Goal: Task Accomplishment & Management: Manage account settings

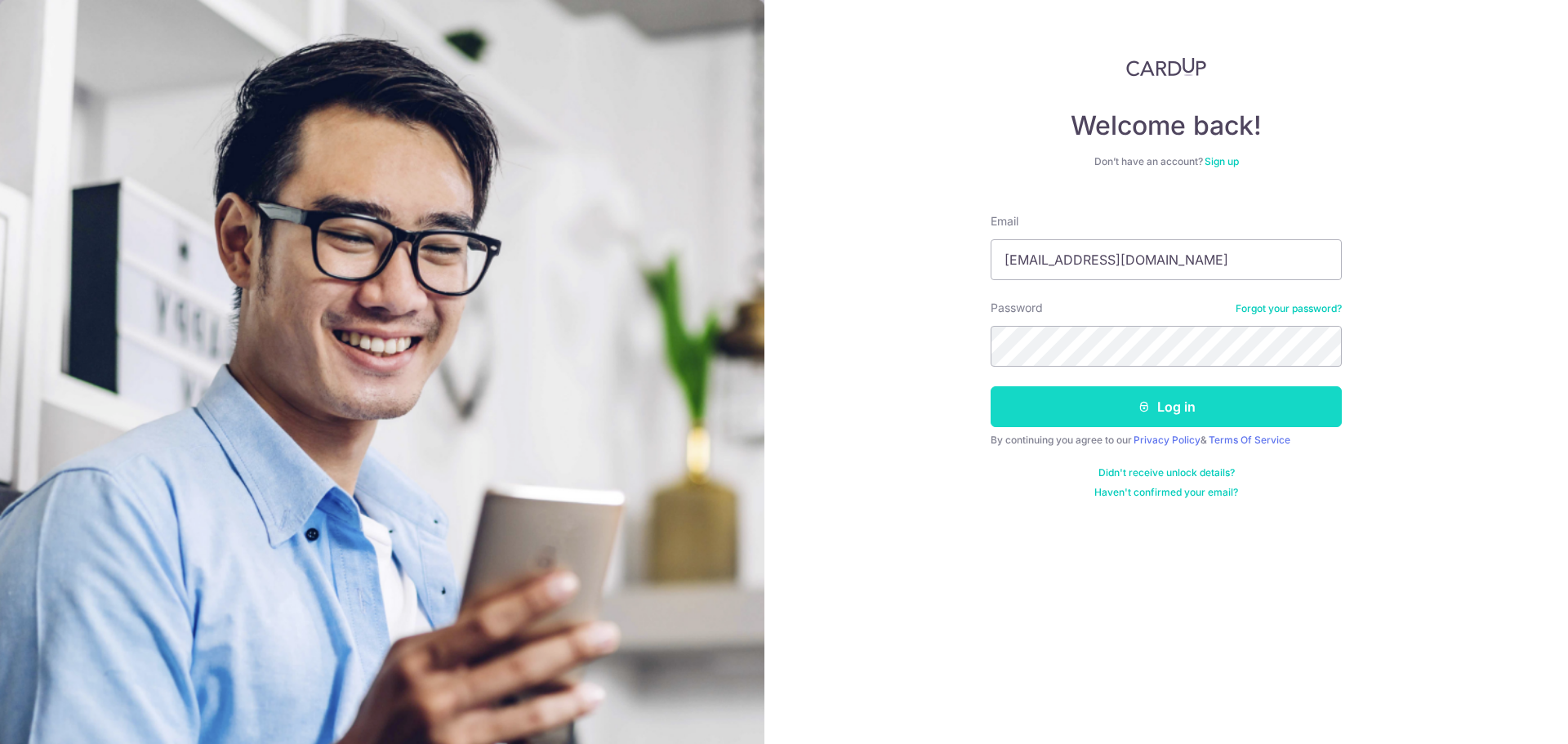
click at [1258, 404] on button "Log in" at bounding box center [1166, 406] width 351 height 41
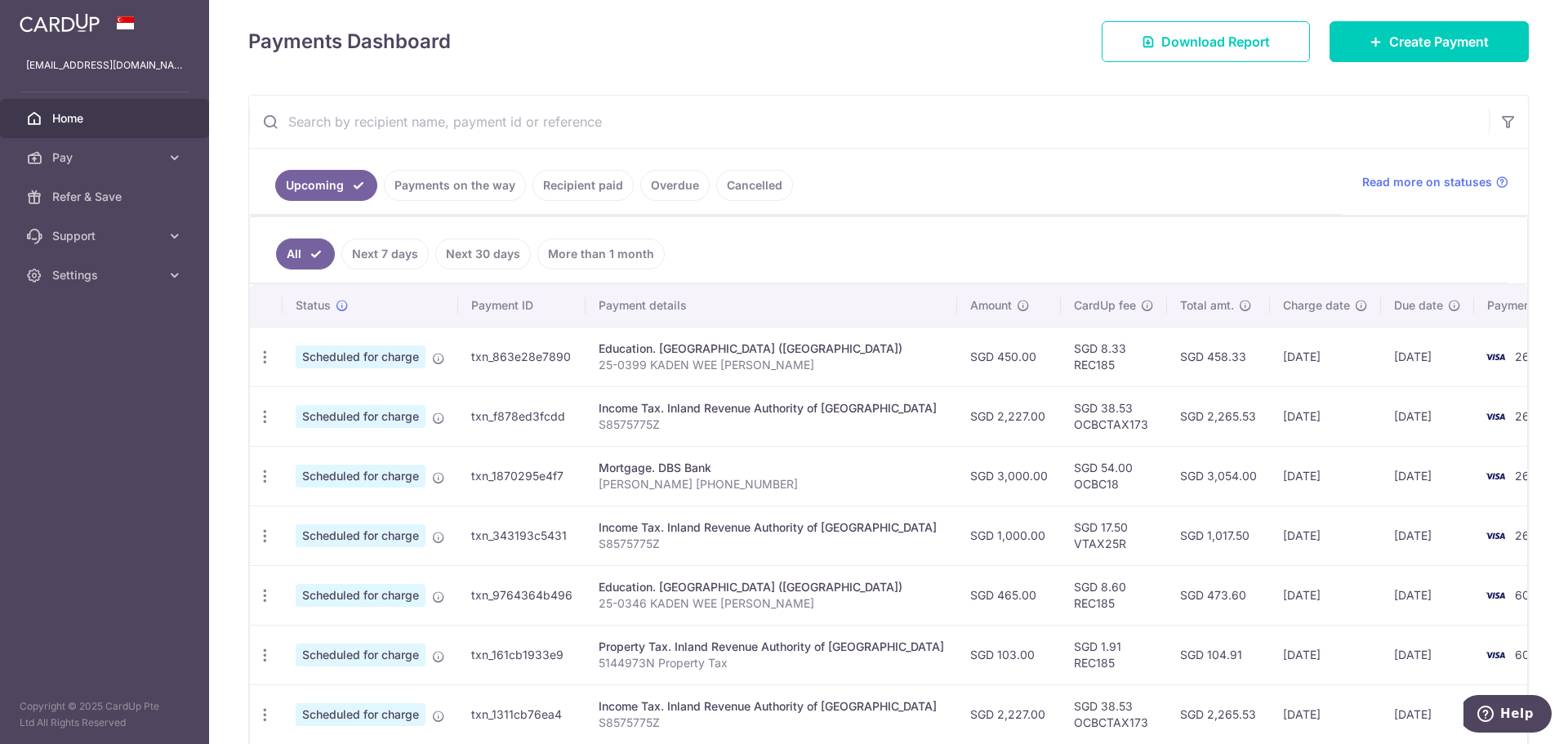
scroll to position [327, 0]
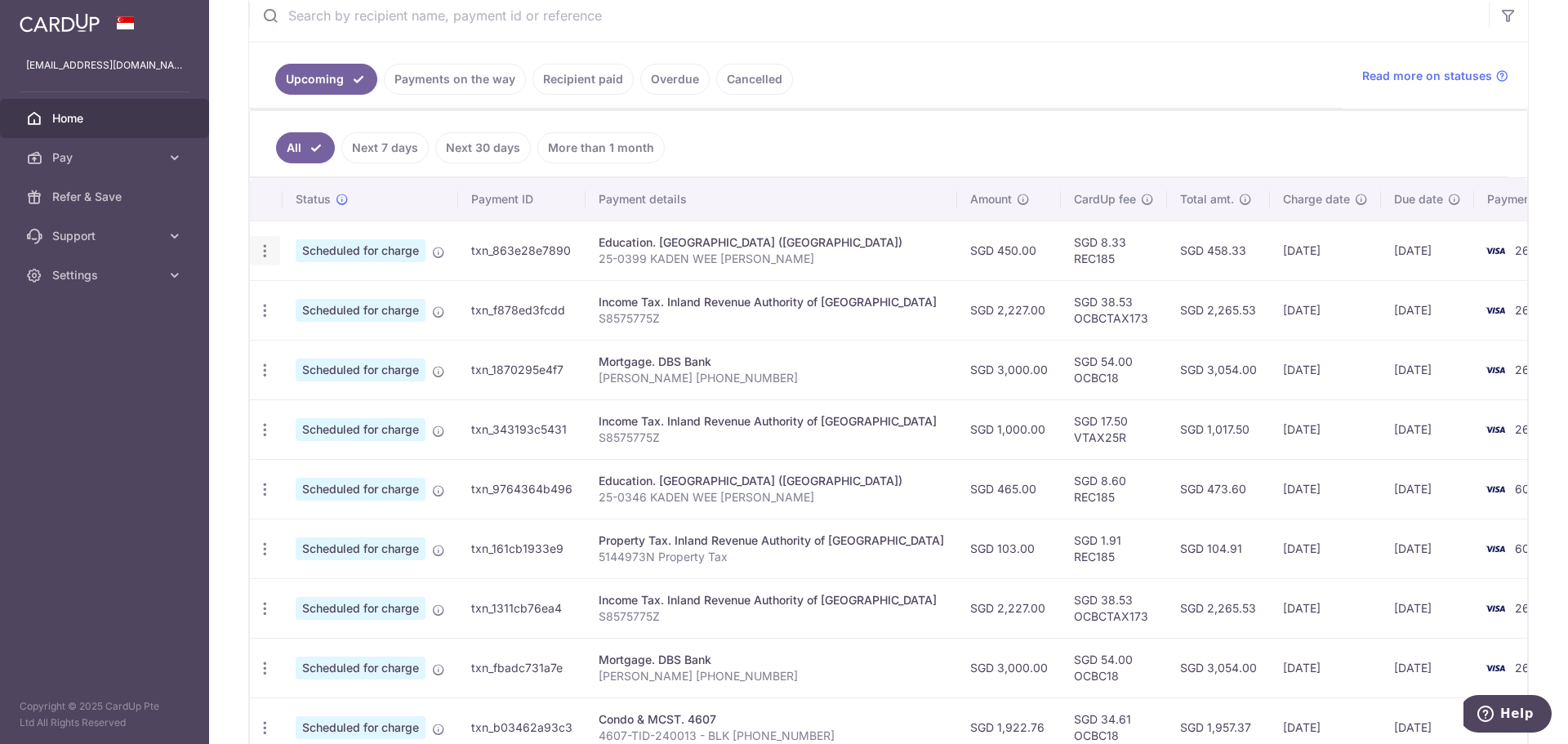
click at [260, 252] on icon "button" at bounding box center [265, 251] width 17 height 17
click at [332, 301] on span "Update payment" at bounding box center [352, 296] width 112 height 20
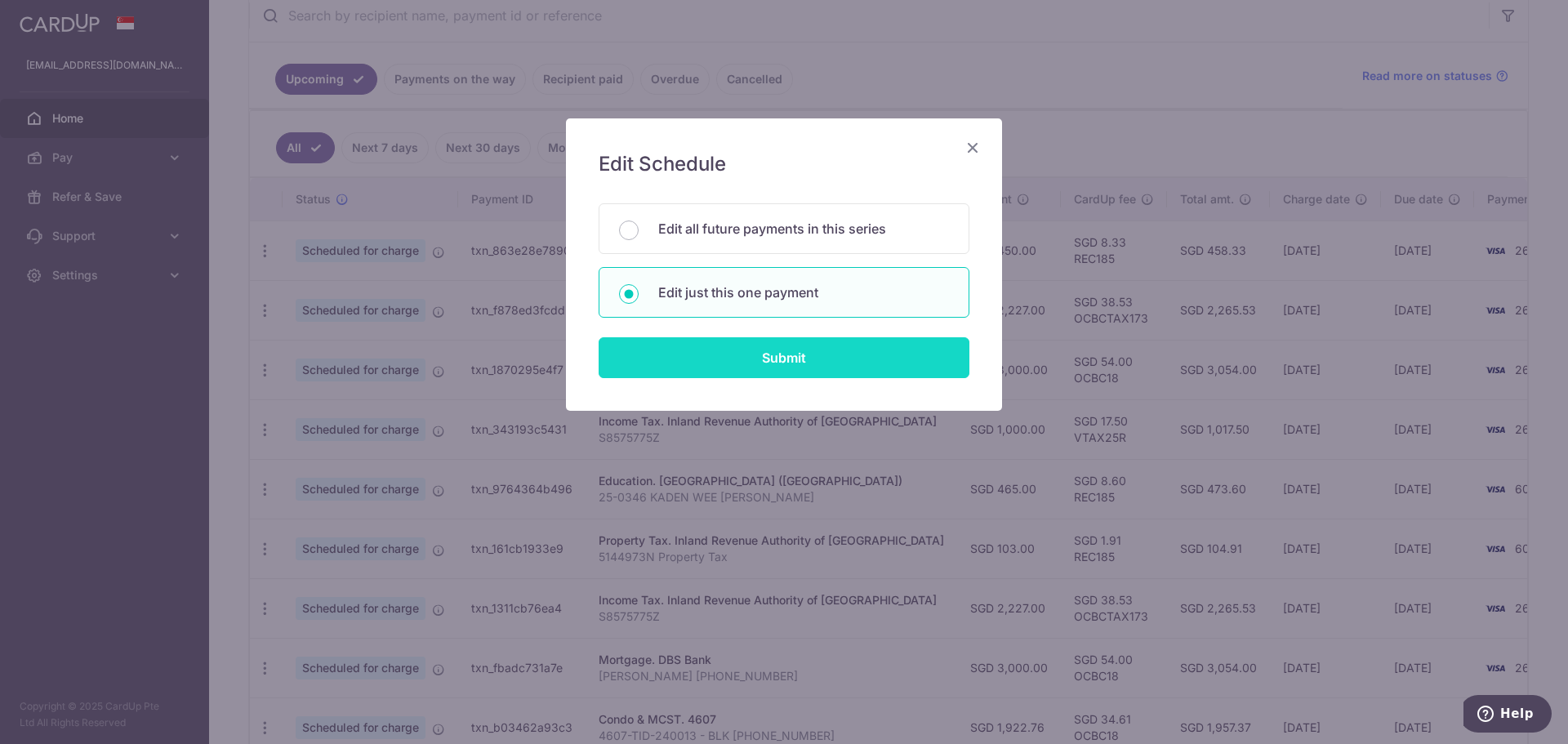
click at [700, 340] on input "Submit" at bounding box center [784, 357] width 371 height 41
radio input "true"
type input "450.00"
type input "[DATE]"
type input "25-0399 KADEN WEE [PERSON_NAME]"
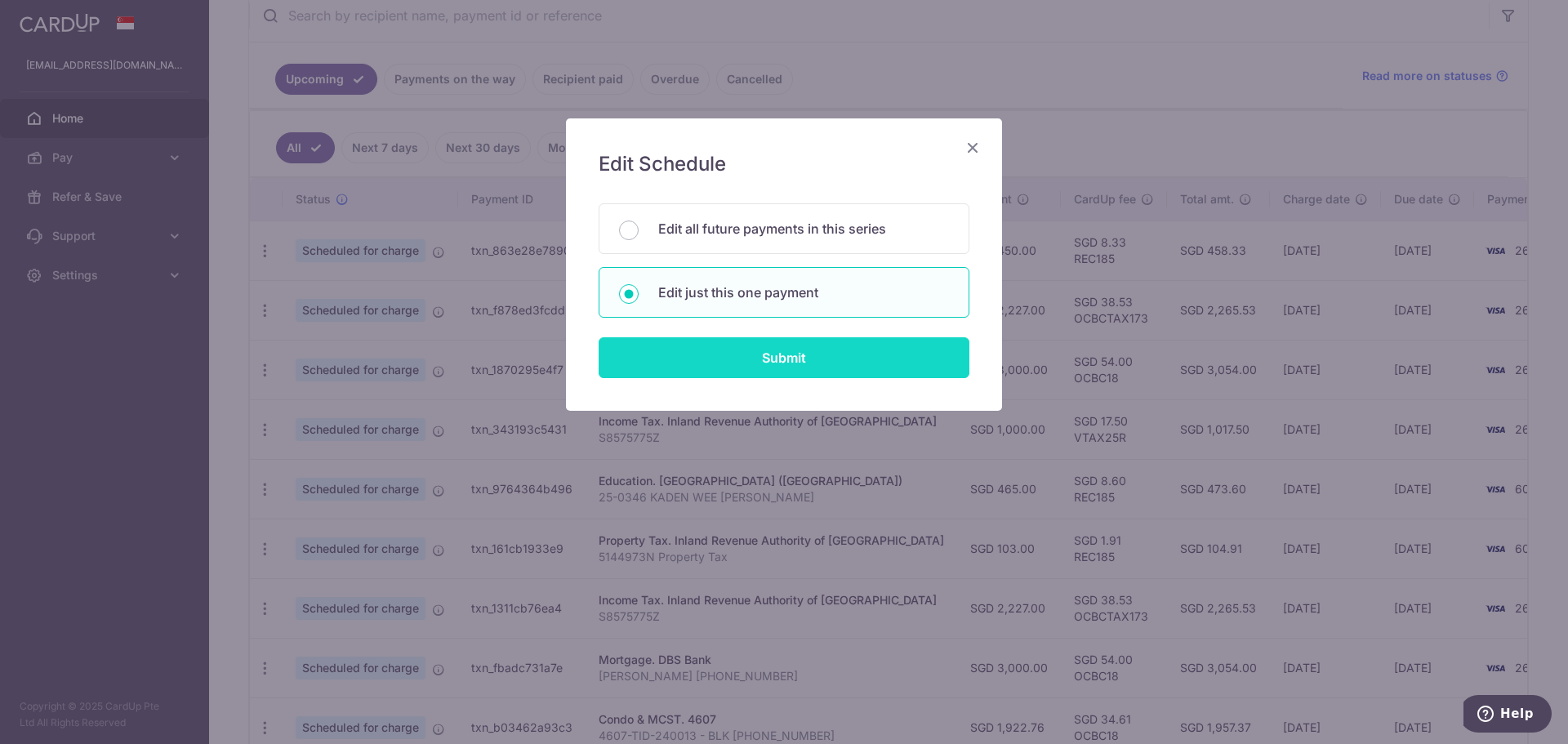
type input "REC185"
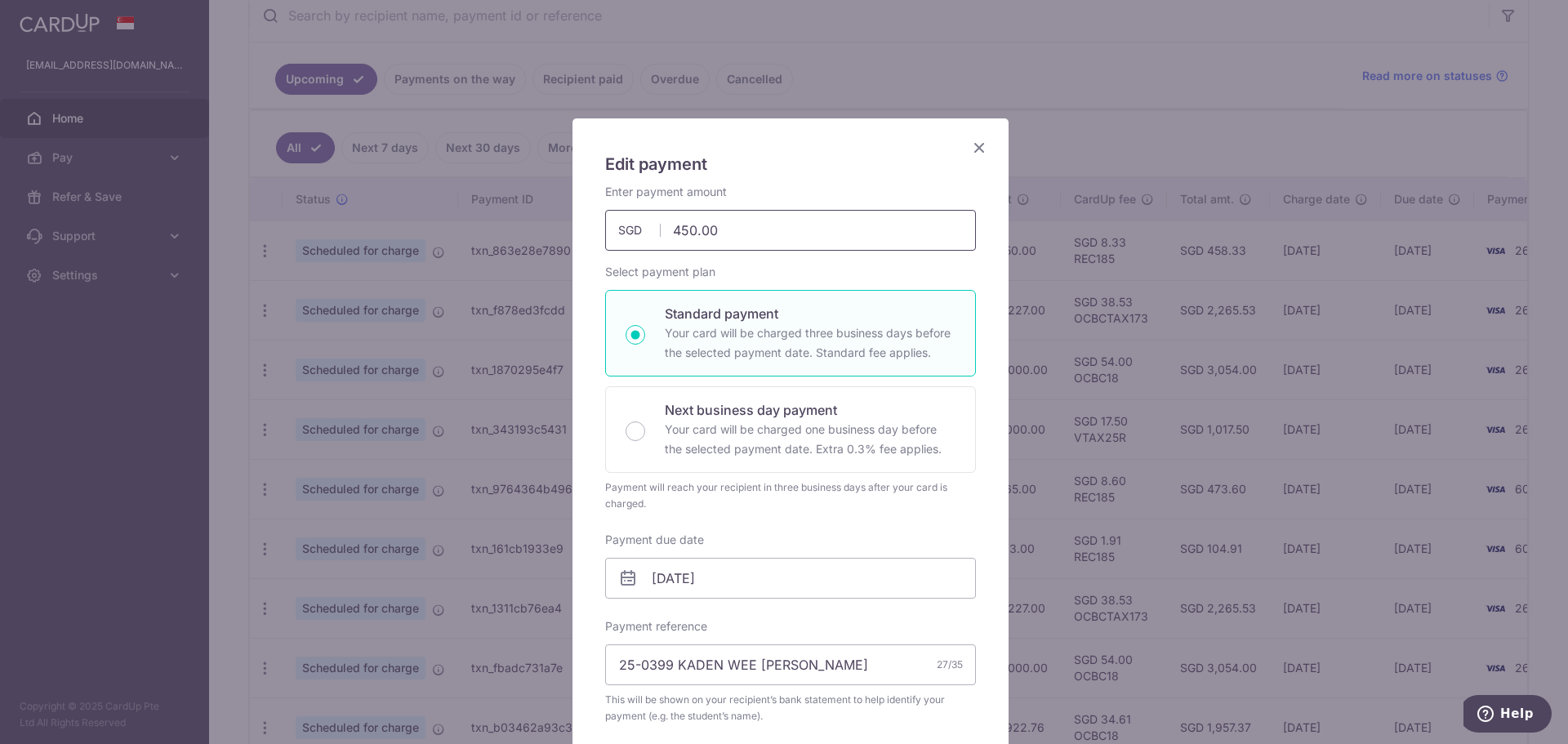
click at [685, 226] on input "450.00" at bounding box center [790, 230] width 371 height 41
type input "480.00"
click at [724, 580] on input "[DATE]" at bounding box center [790, 577] width 371 height 41
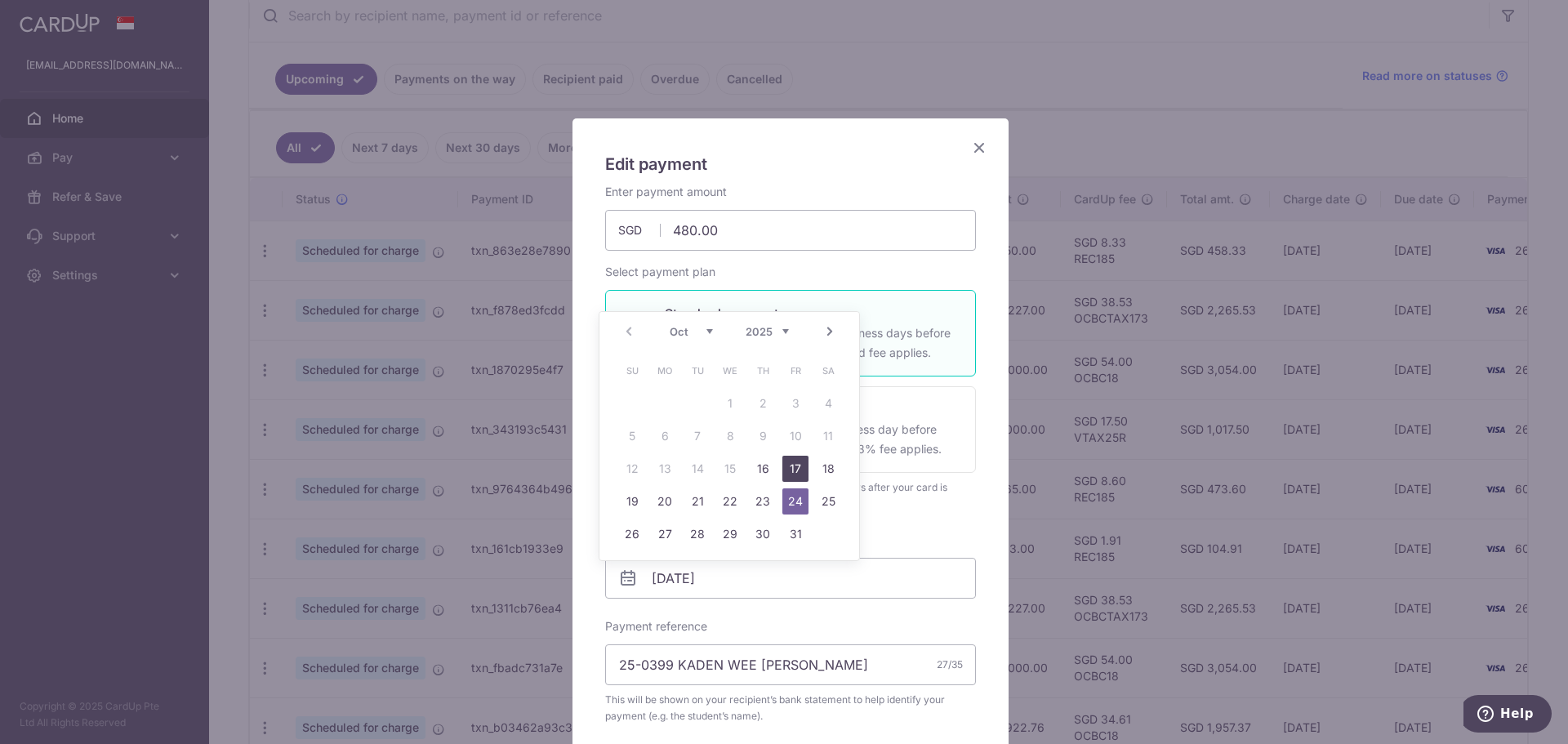
click at [786, 459] on link "17" at bounding box center [795, 468] width 26 height 26
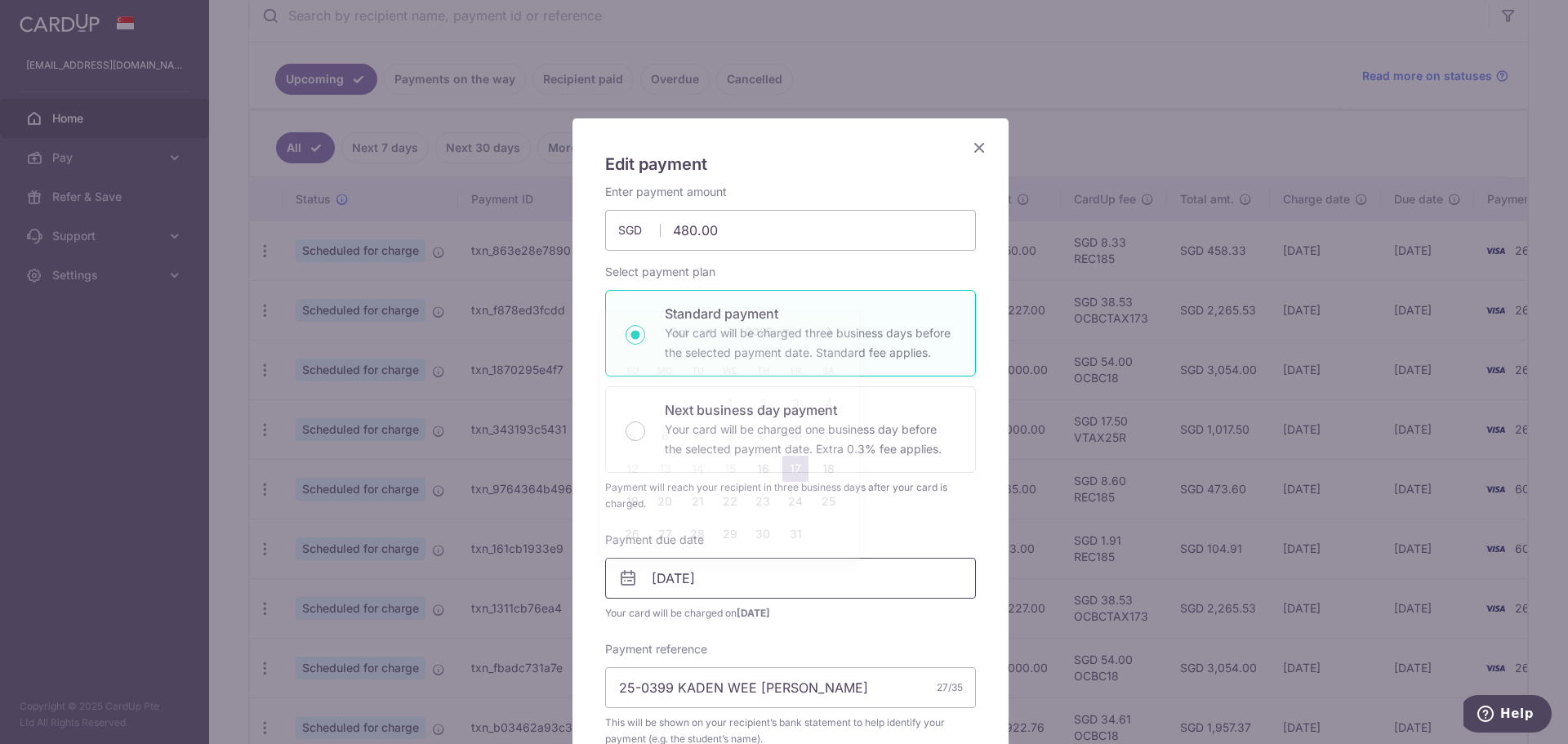
click at [744, 576] on input "[DATE]" at bounding box center [790, 577] width 371 height 41
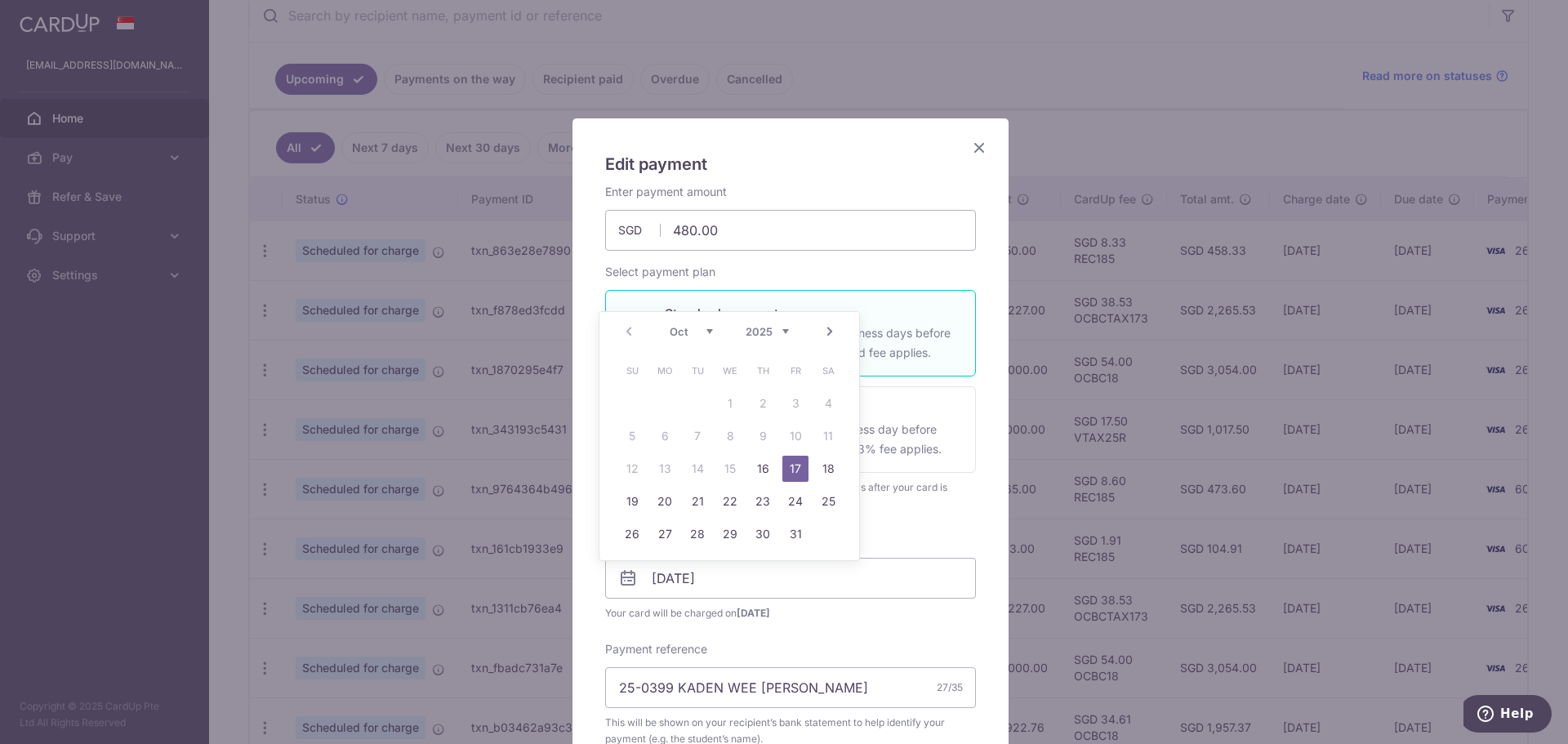
click at [779, 462] on td "16" at bounding box center [763, 469] width 33 height 33
type input "[DATE]"
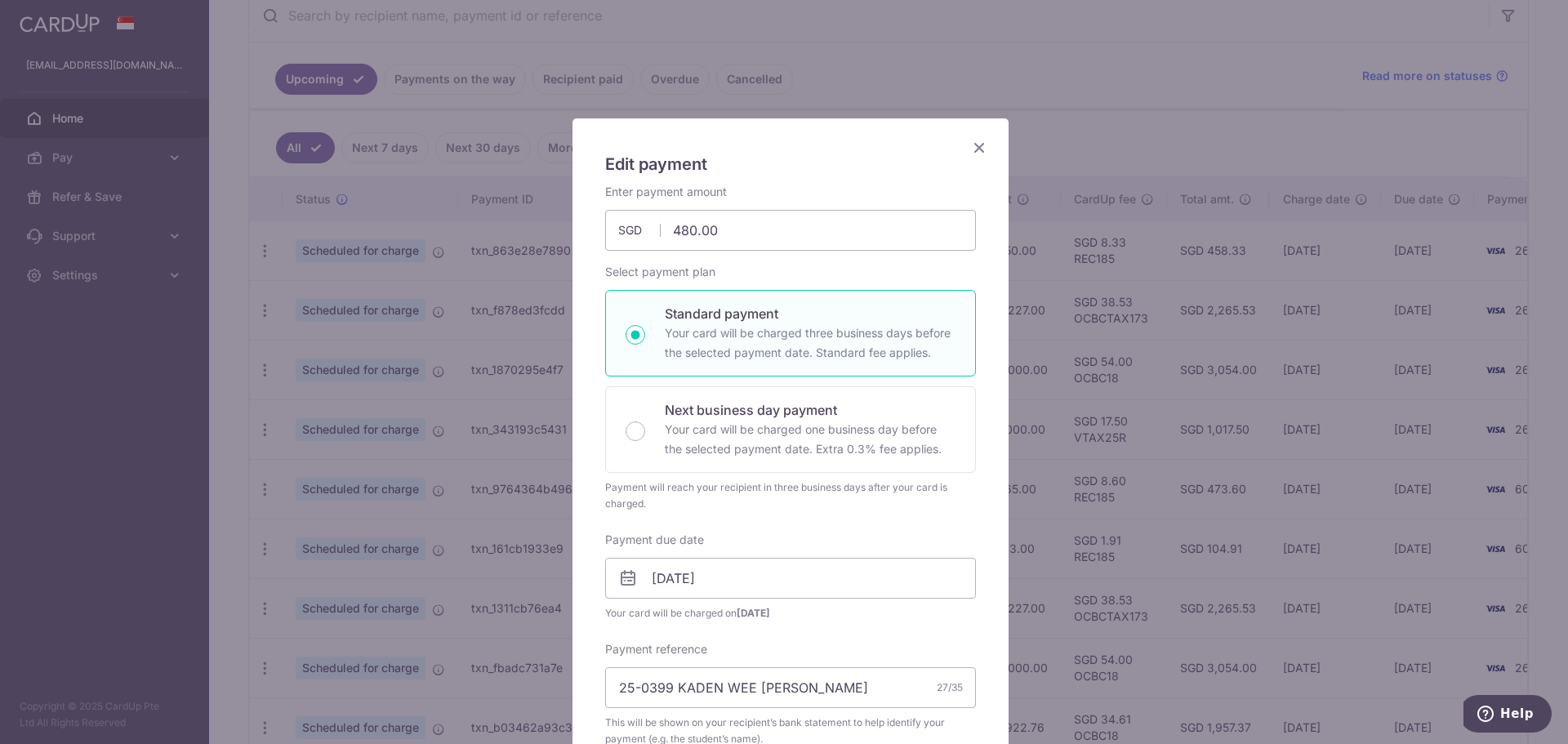
click at [770, 465] on div "Next business day payment Your card will be charged one business day before the…" at bounding box center [790, 429] width 371 height 86
radio input "false"
radio input "true"
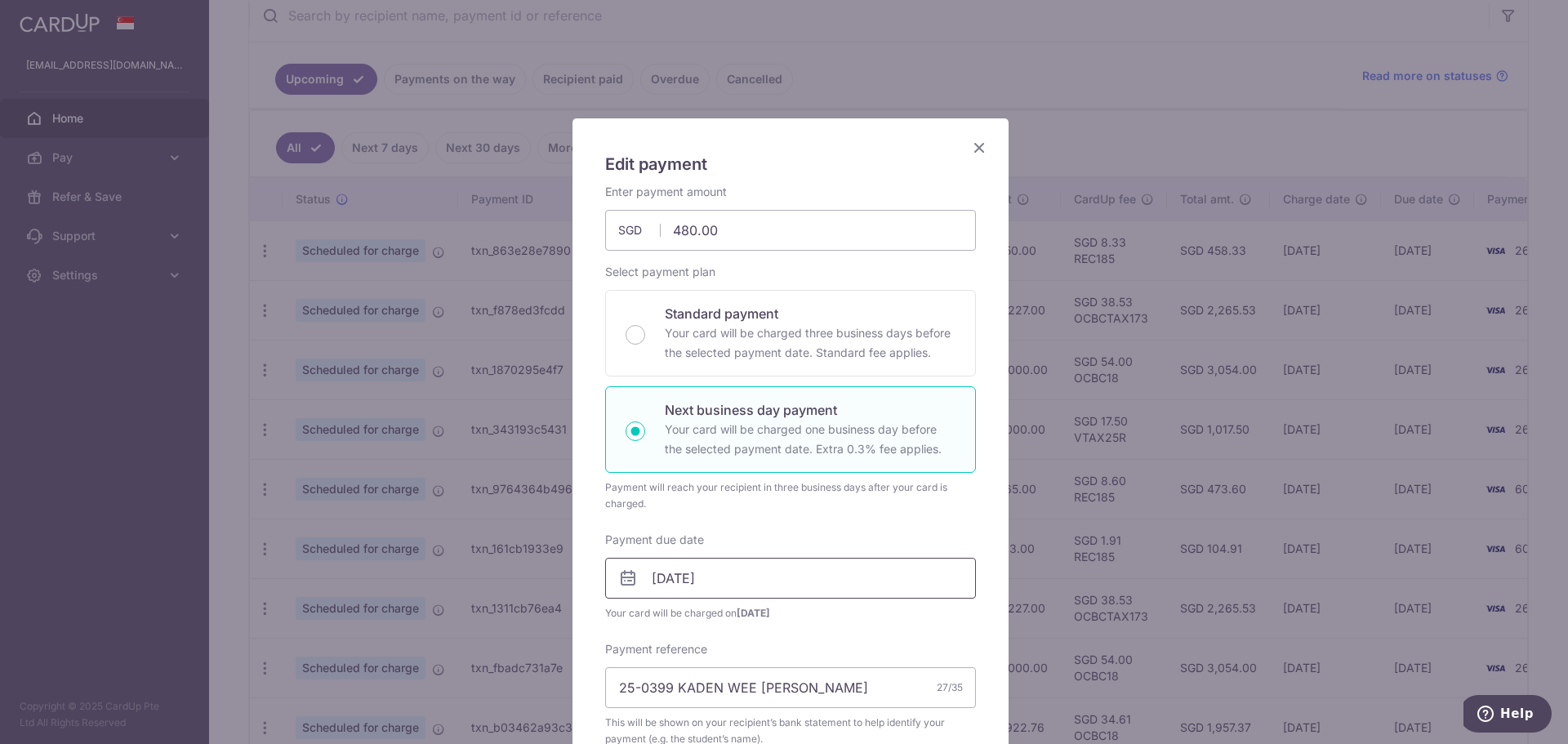
click at [754, 572] on input "[DATE]" at bounding box center [790, 577] width 371 height 41
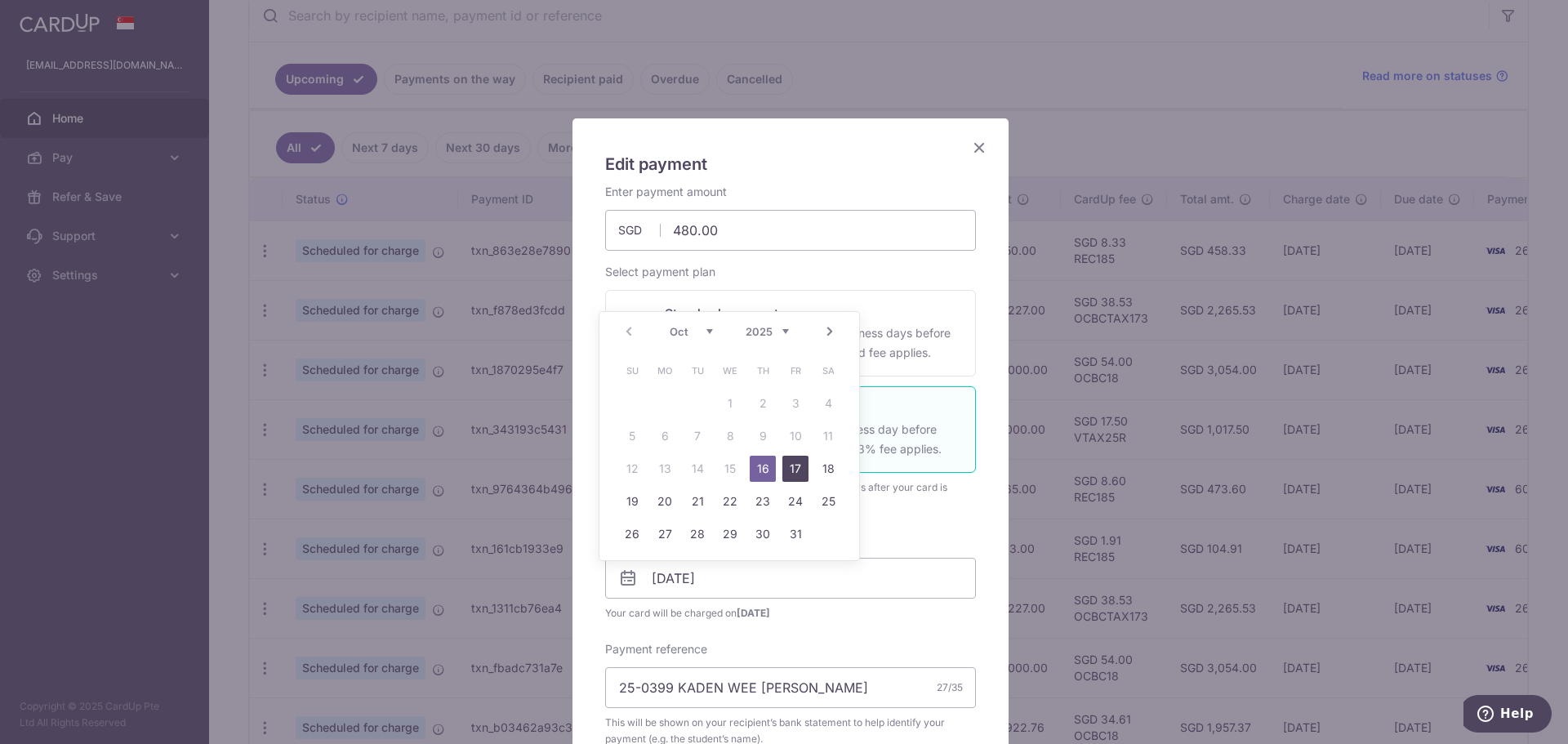
click at [805, 465] on link "17" at bounding box center [795, 468] width 26 height 26
type input "[DATE]"
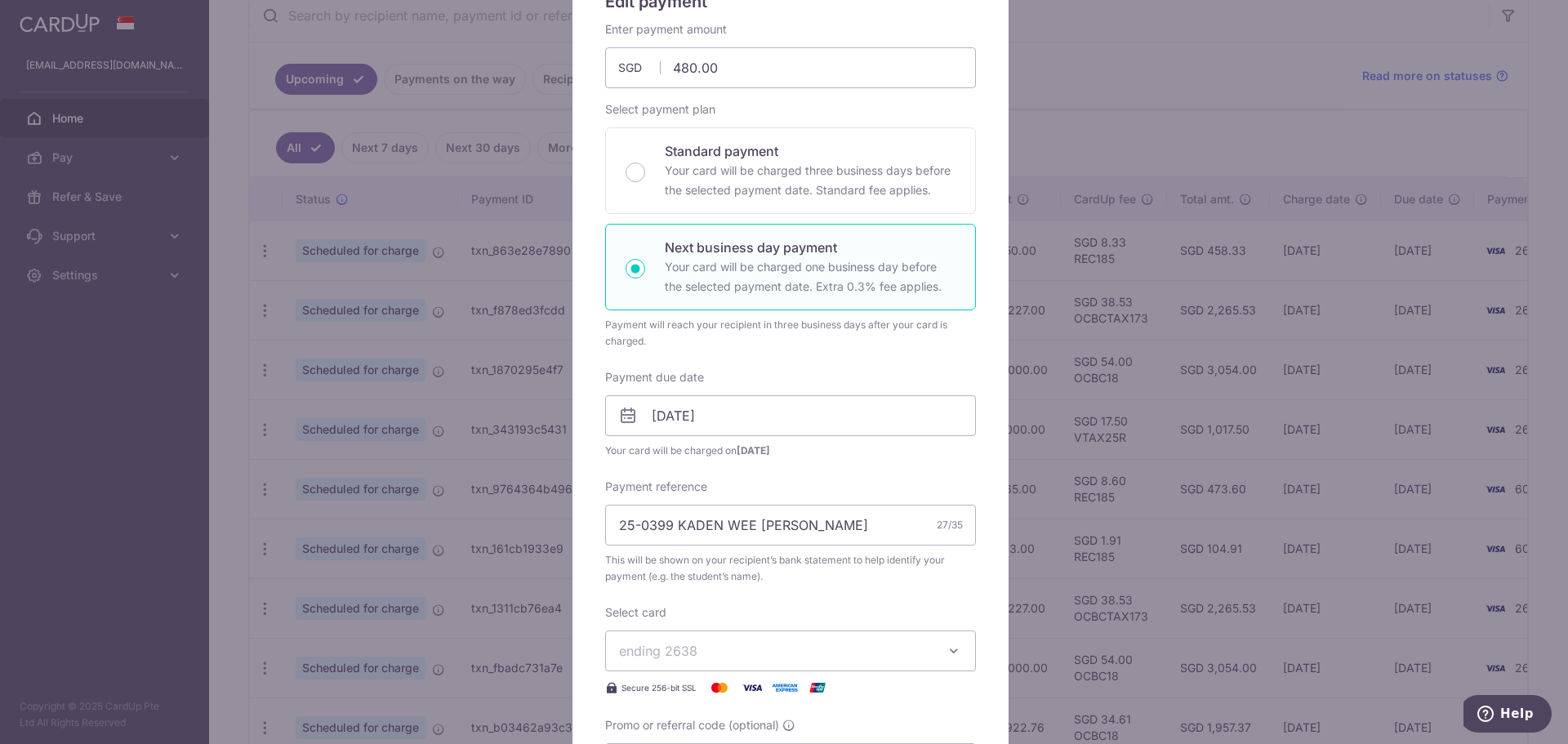
scroll to position [163, 0]
click at [662, 524] on input "25-0399 KADEN WEE [PERSON_NAME]" at bounding box center [790, 524] width 371 height 41
drag, startPoint x: 661, startPoint y: 520, endPoint x: 680, endPoint y: 566, distance: 49.8
click at [661, 522] on input "25-0399 KADEN WEE [PERSON_NAME]" at bounding box center [790, 524] width 371 height 41
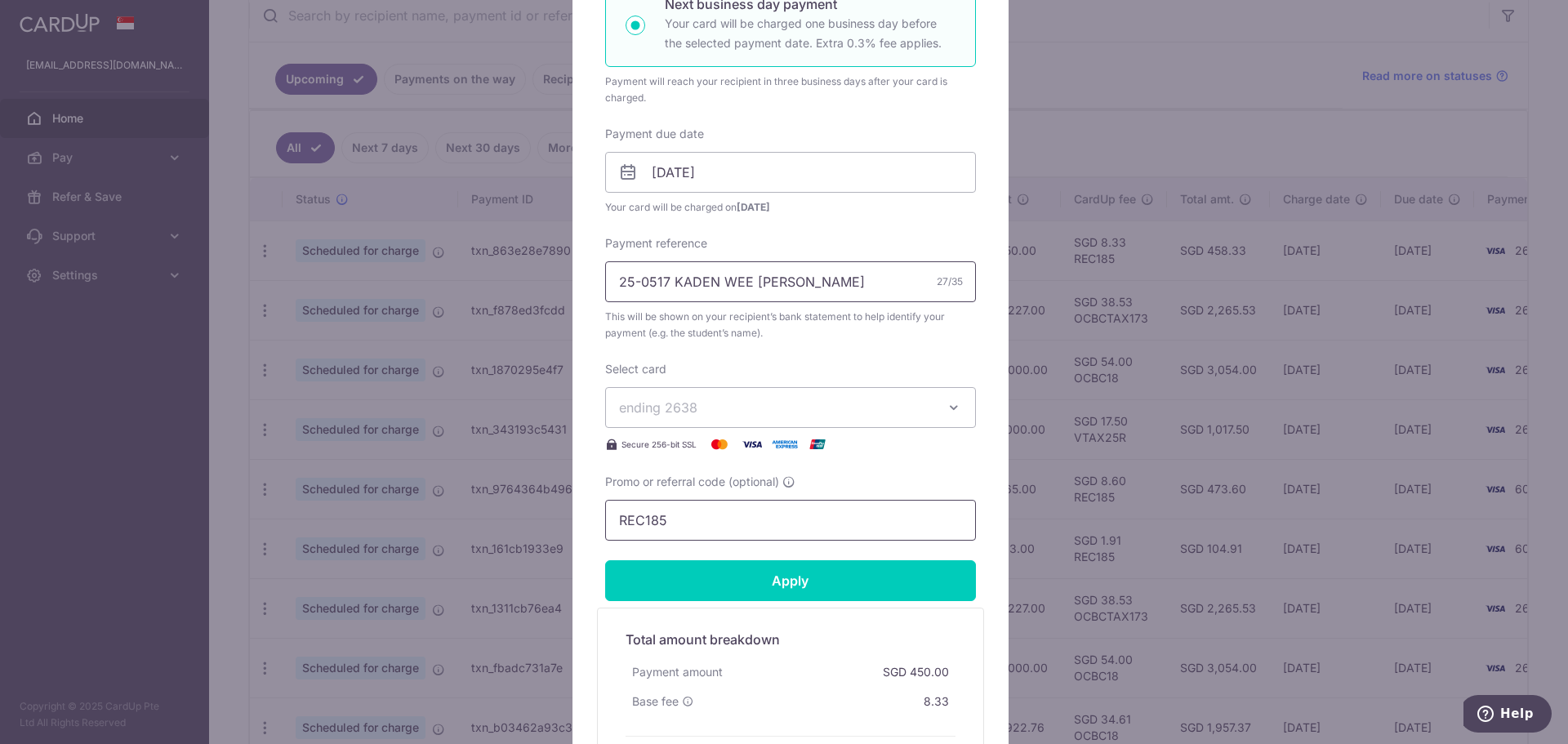
scroll to position [409, 0]
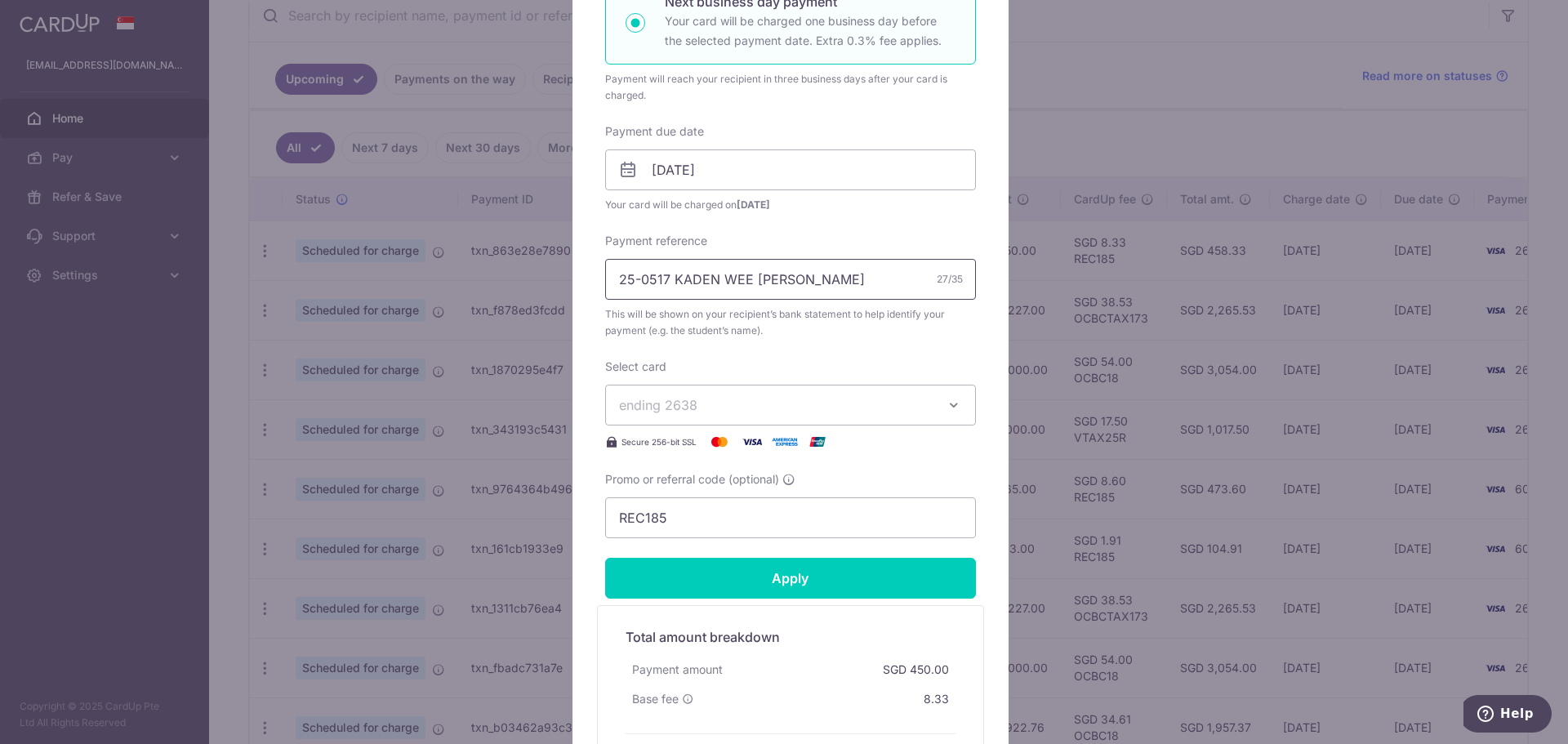
type input "25-0517 KADEN WEE [PERSON_NAME]"
click at [774, 395] on span "ending 2638" at bounding box center [775, 404] width 314 height 20
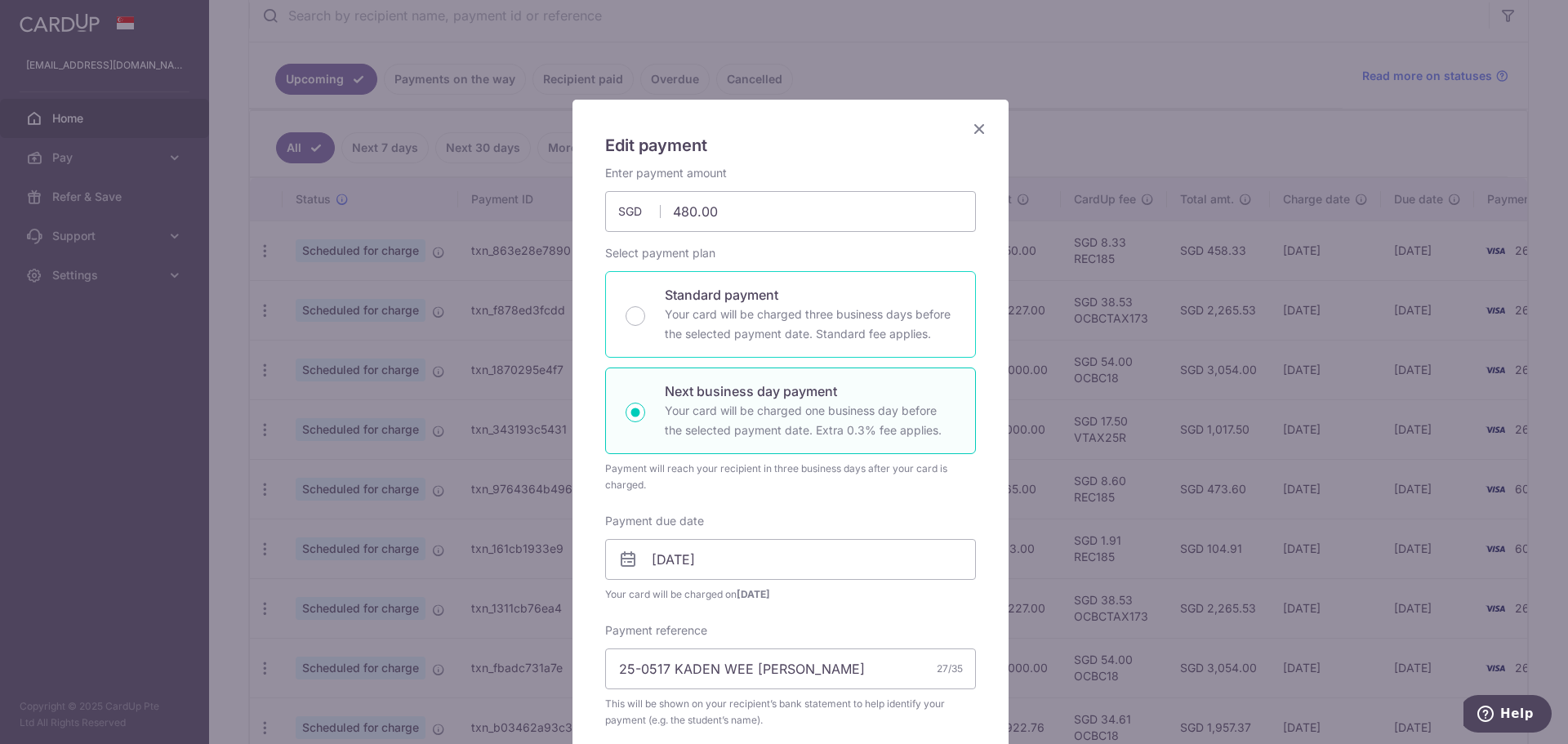
scroll to position [0, 0]
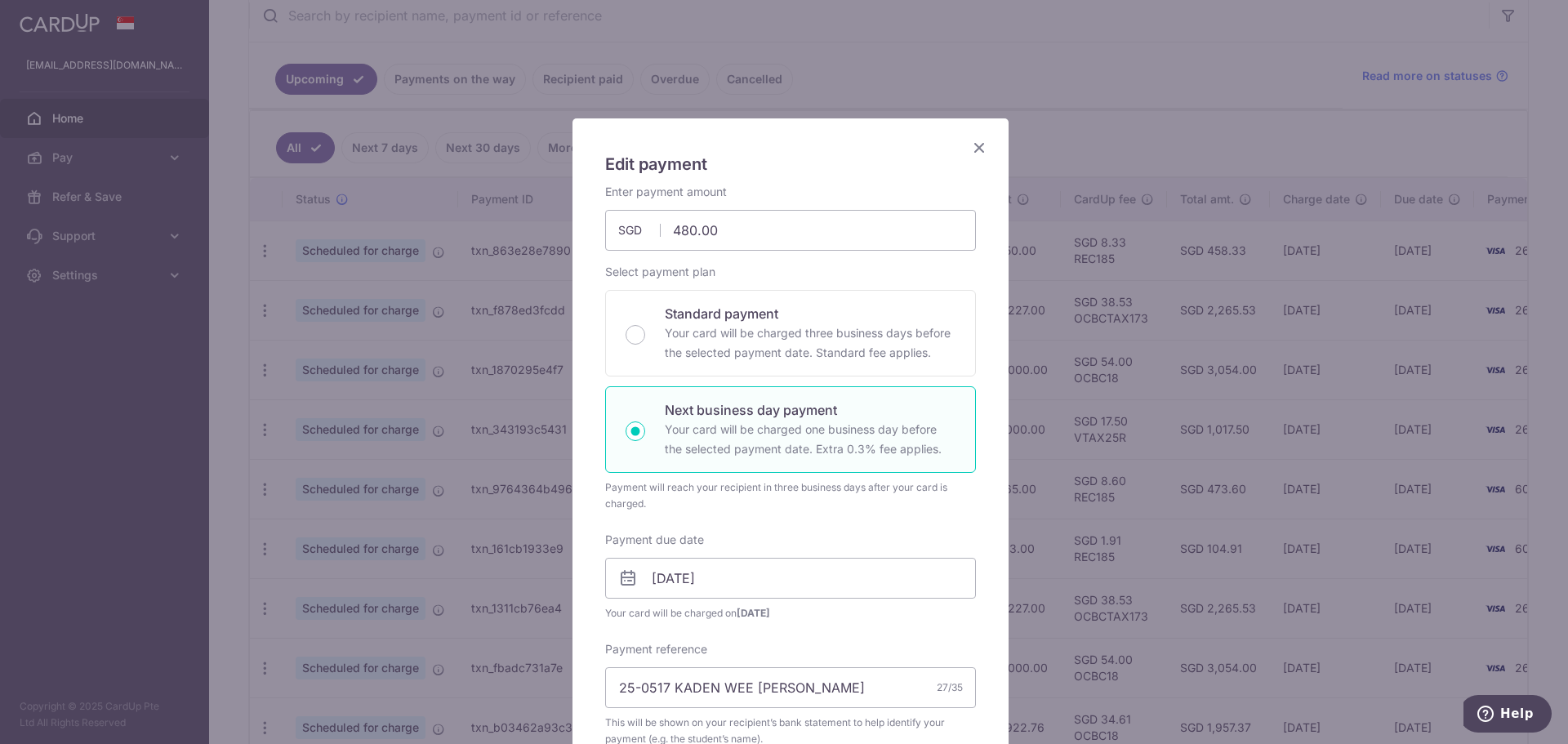
click at [970, 143] on icon "Close" at bounding box center [979, 148] width 20 height 21
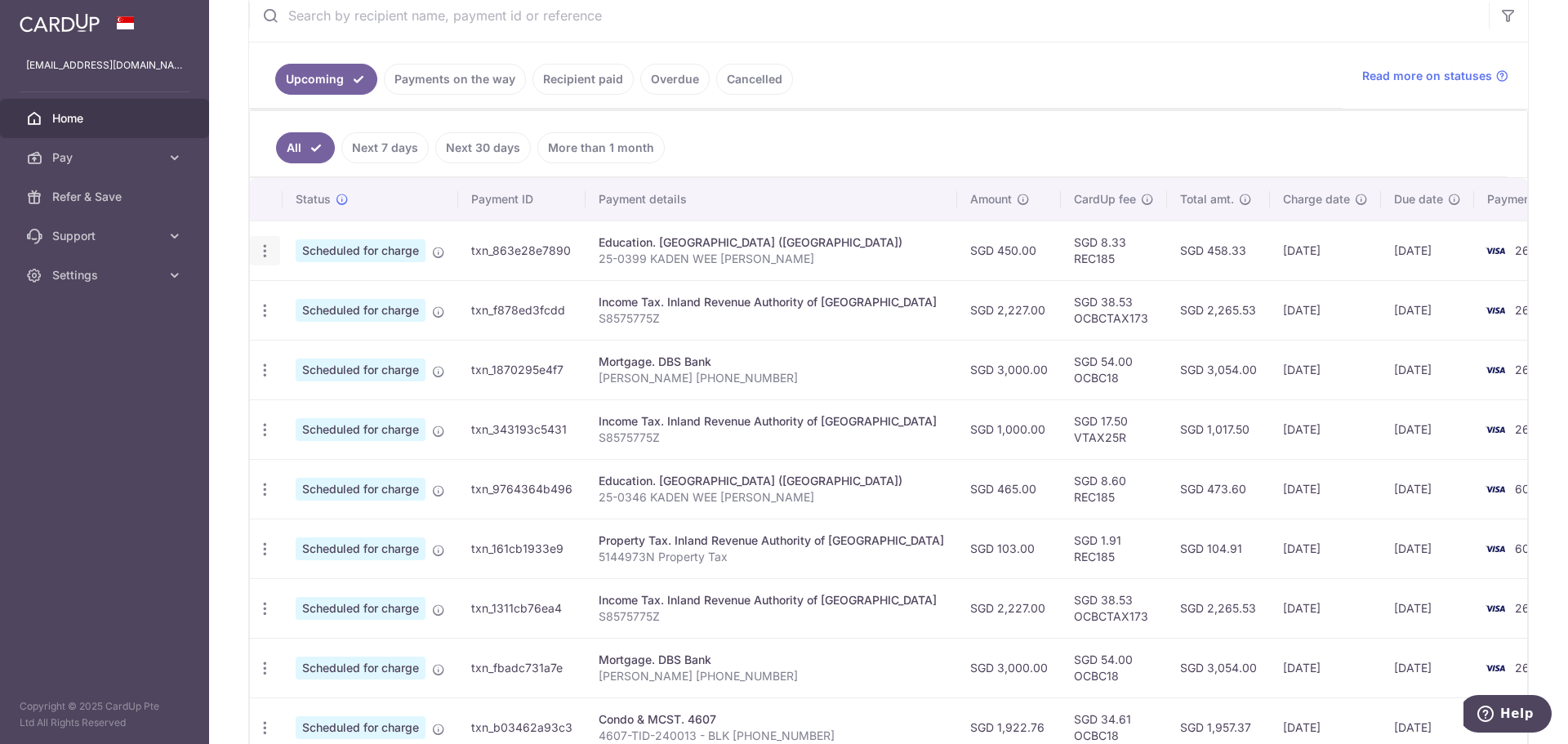
click at [256, 254] on div "Update payment Cancel payment" at bounding box center [265, 251] width 30 height 30
click at [260, 254] on icon "button" at bounding box center [265, 251] width 17 height 17
click at [305, 299] on span "Update payment" at bounding box center [352, 296] width 112 height 20
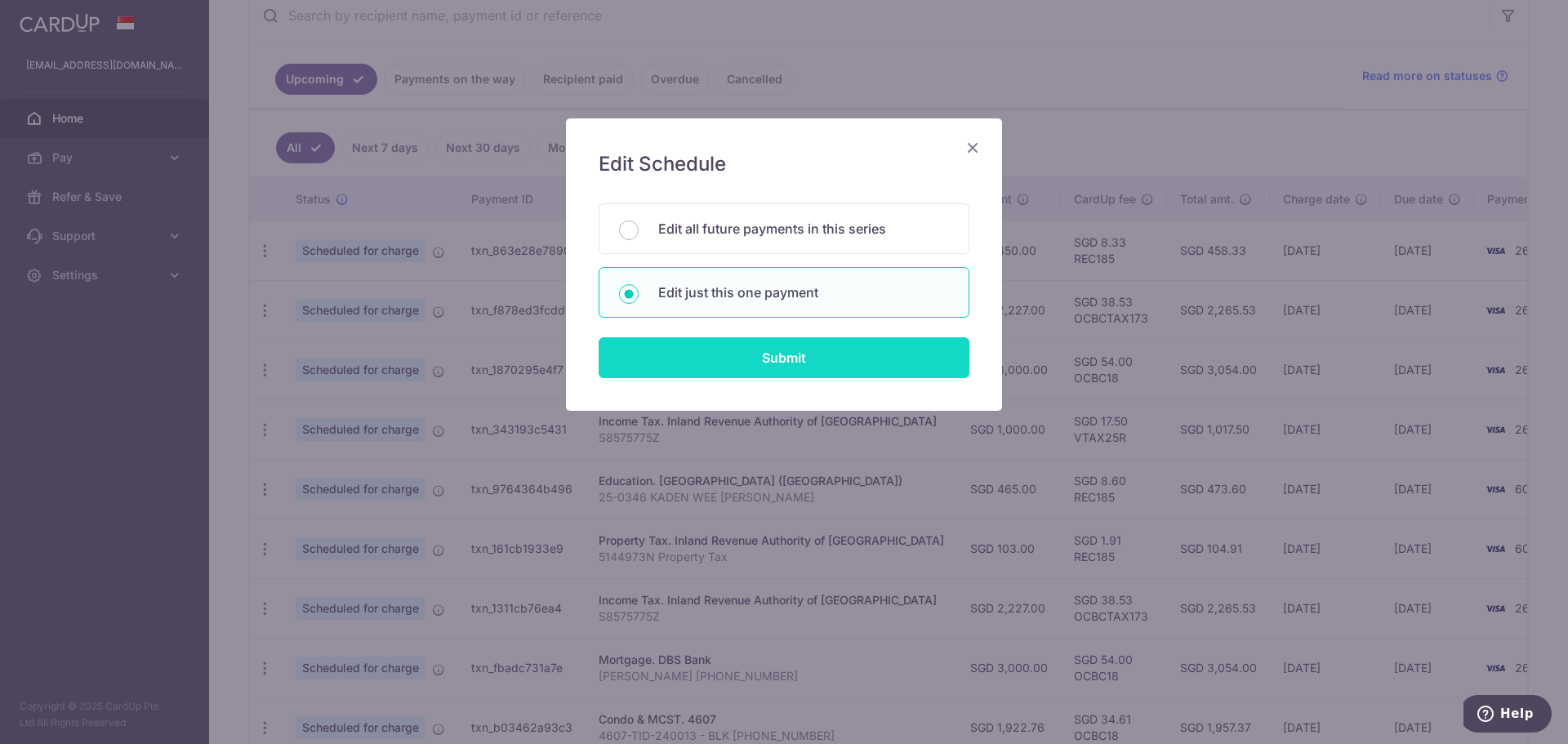
click at [632, 361] on input "Submit" at bounding box center [784, 357] width 371 height 41
radio input "true"
type input "450.00"
type input "[DATE]"
type input "25-0399 KADEN WEE [PERSON_NAME]"
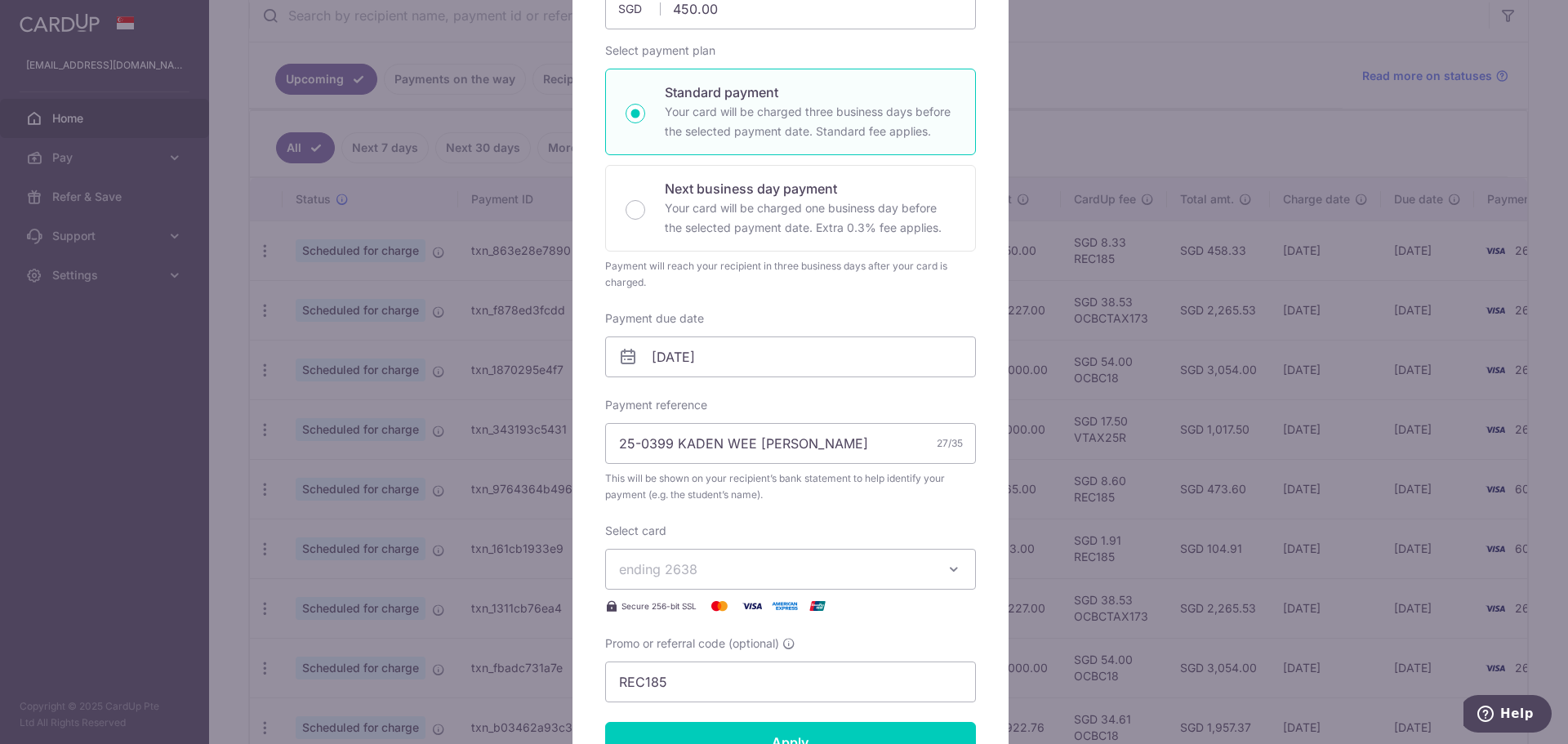
scroll to position [245, 0]
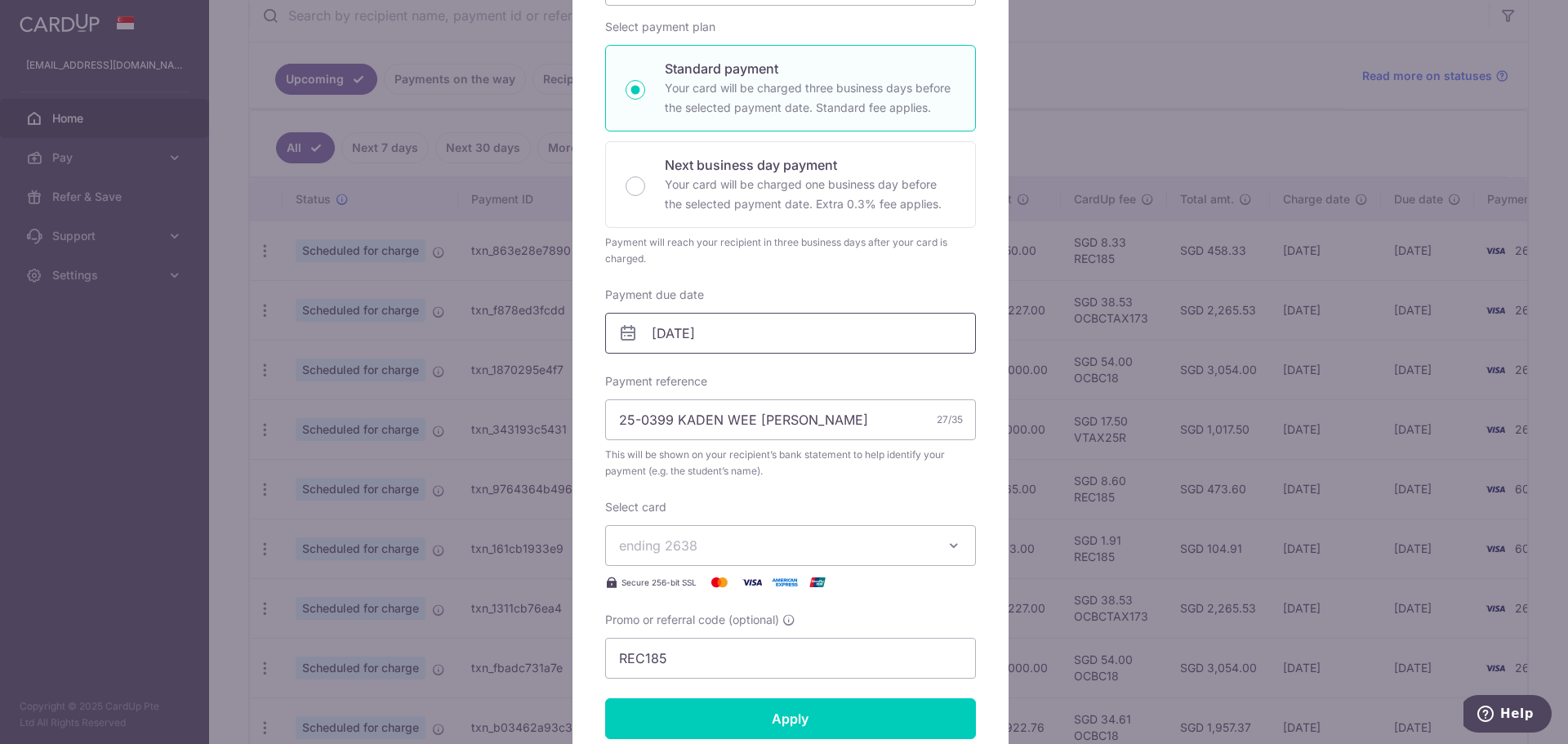
click at [736, 328] on input "[DATE]" at bounding box center [790, 333] width 371 height 41
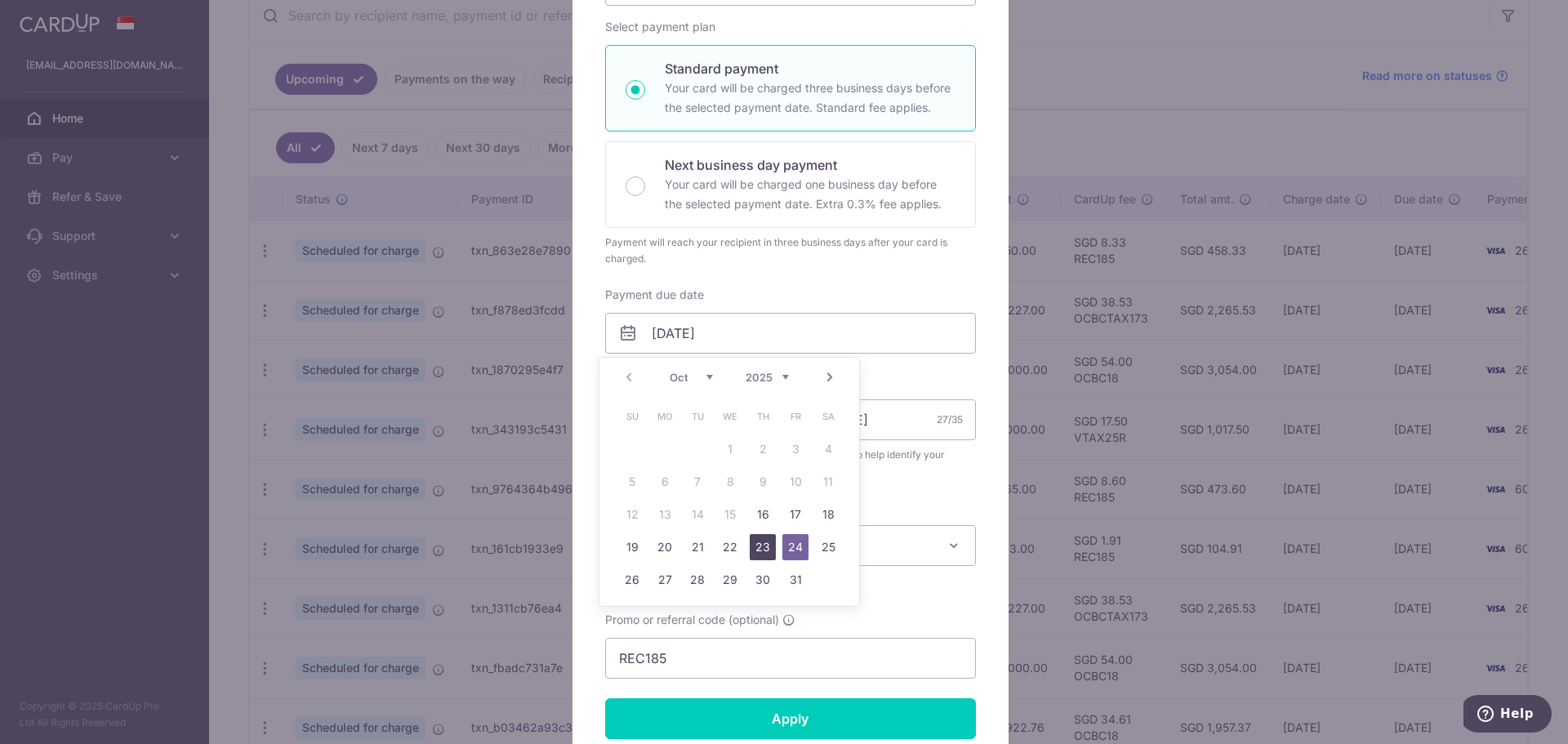
click at [762, 542] on link "23" at bounding box center [763, 547] width 26 height 26
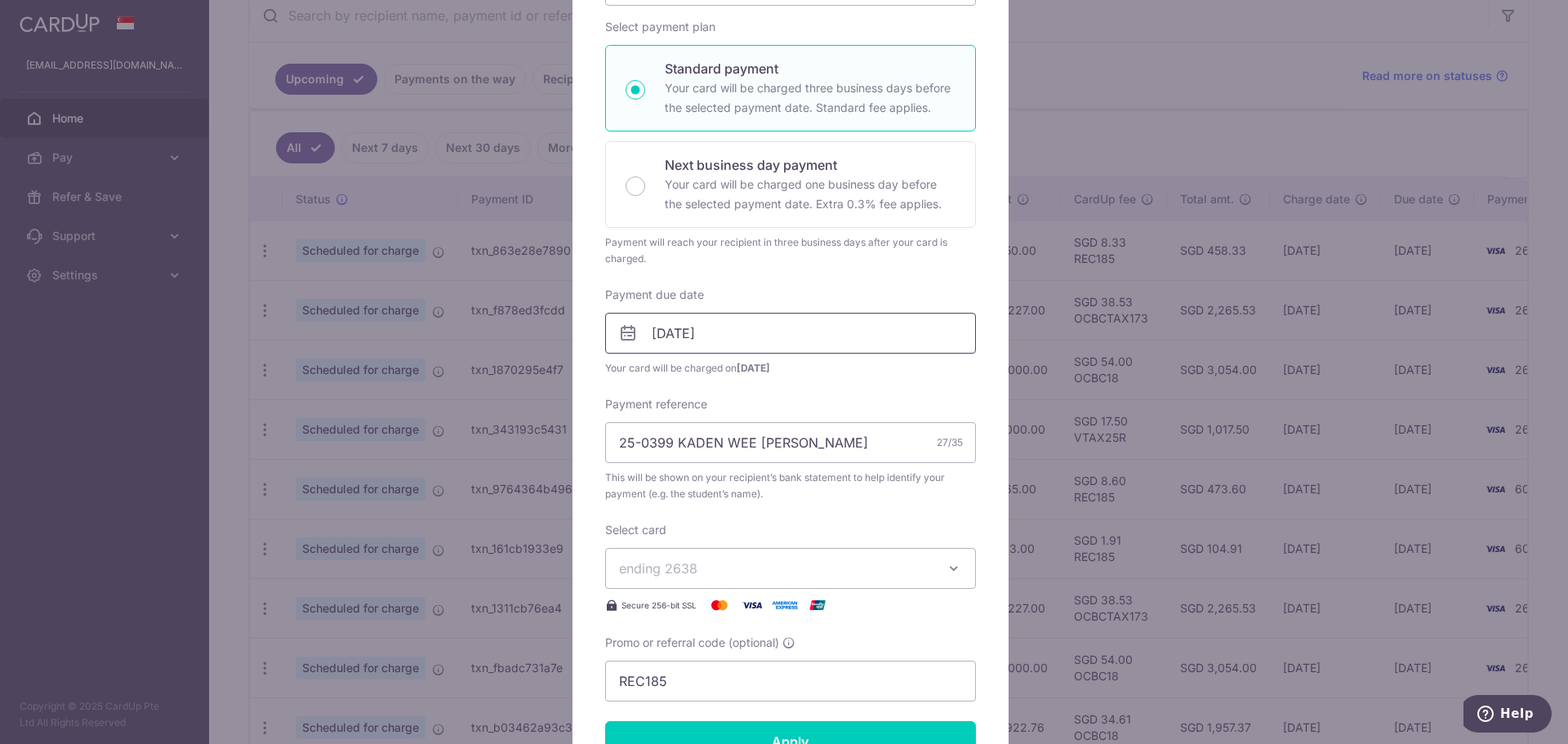
click at [750, 336] on input "[DATE]" at bounding box center [790, 333] width 371 height 41
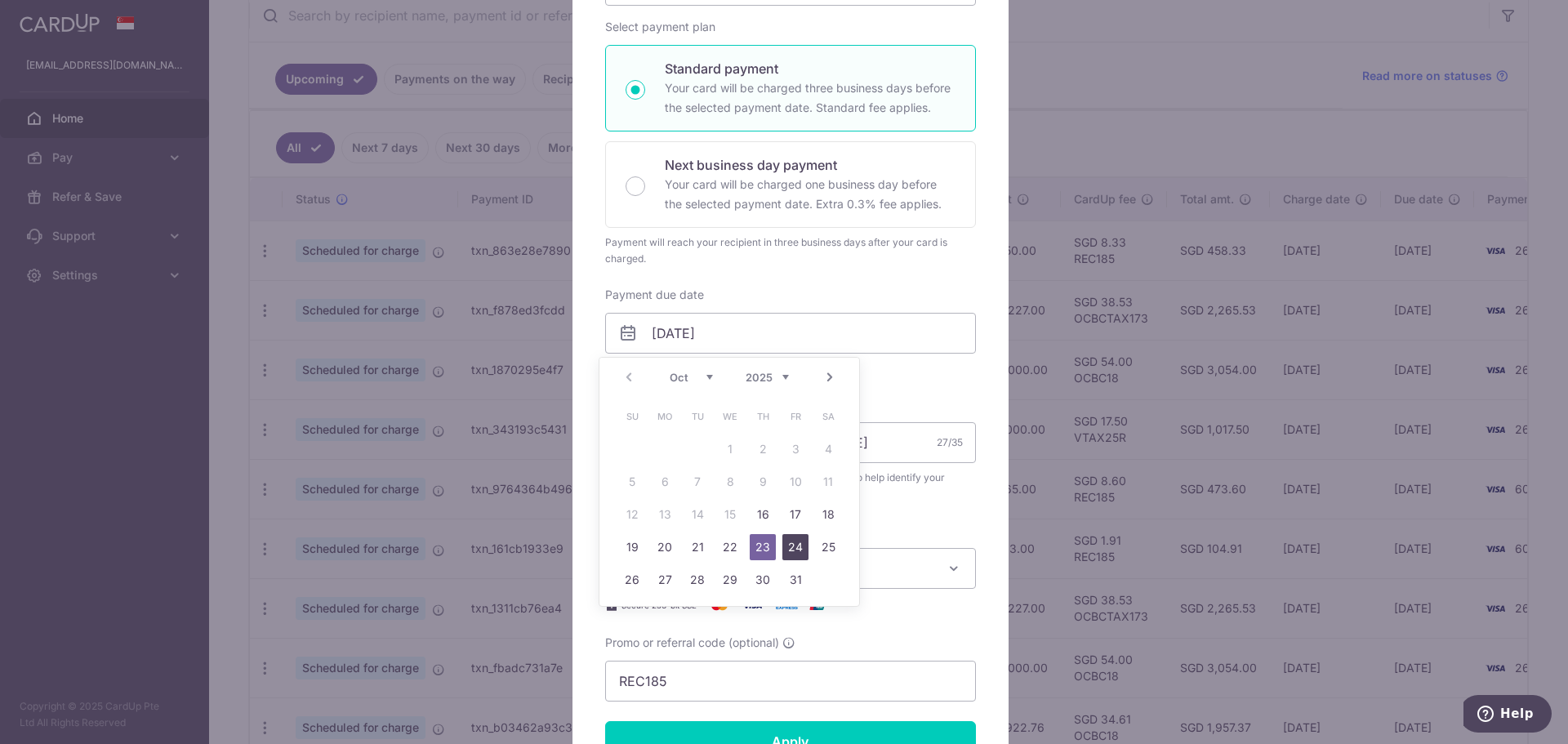
click at [789, 536] on link "24" at bounding box center [795, 547] width 26 height 26
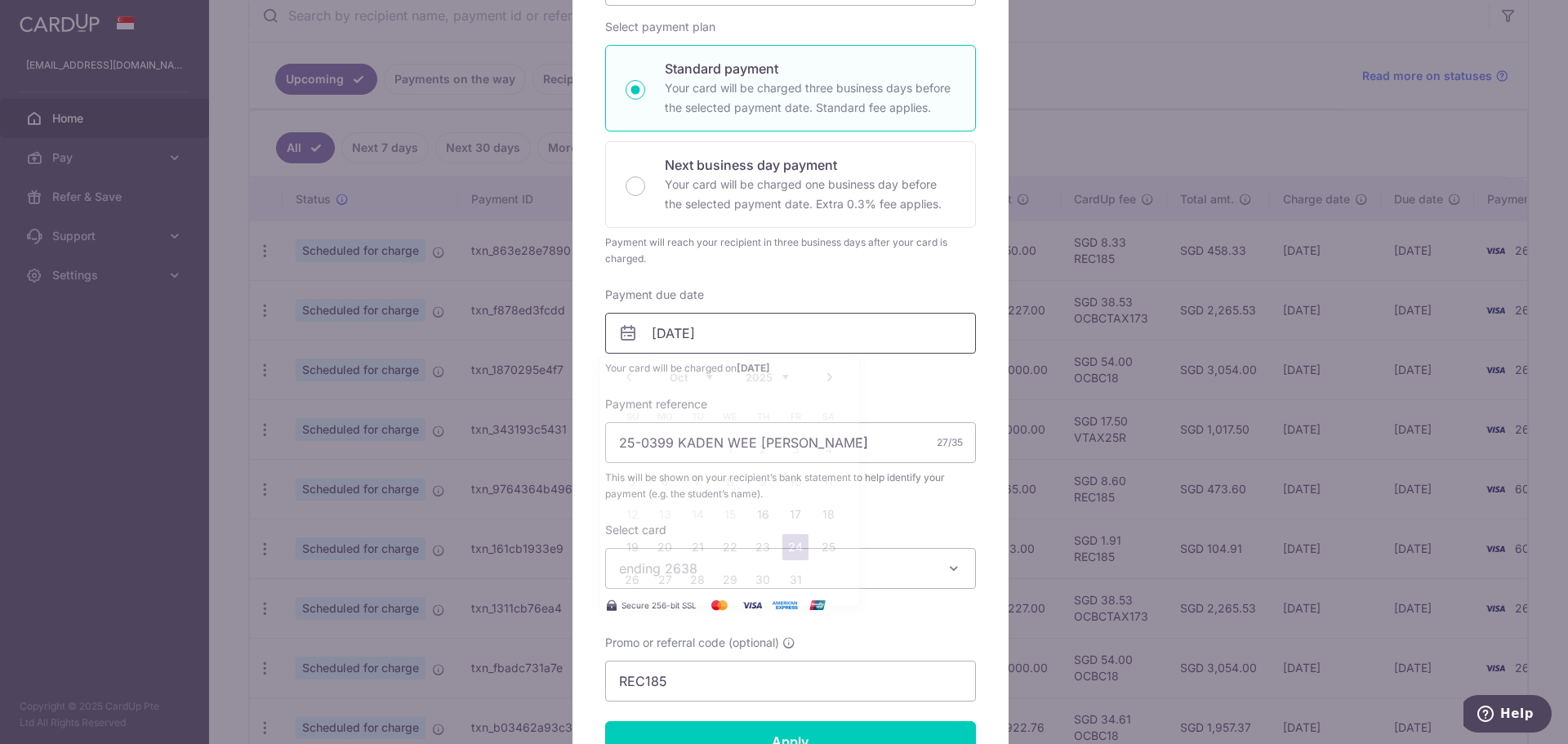
click at [741, 334] on input "[DATE]" at bounding box center [790, 333] width 371 height 41
click at [769, 532] on td "23" at bounding box center [763, 547] width 33 height 33
click at [763, 543] on div "Select card ending 2638 **** 1005 **** 8316 **** 8901 **** 2638 **** 6009 **** …" at bounding box center [790, 569] width 371 height 93
click at [761, 322] on input "[DATE]" at bounding box center [790, 333] width 371 height 41
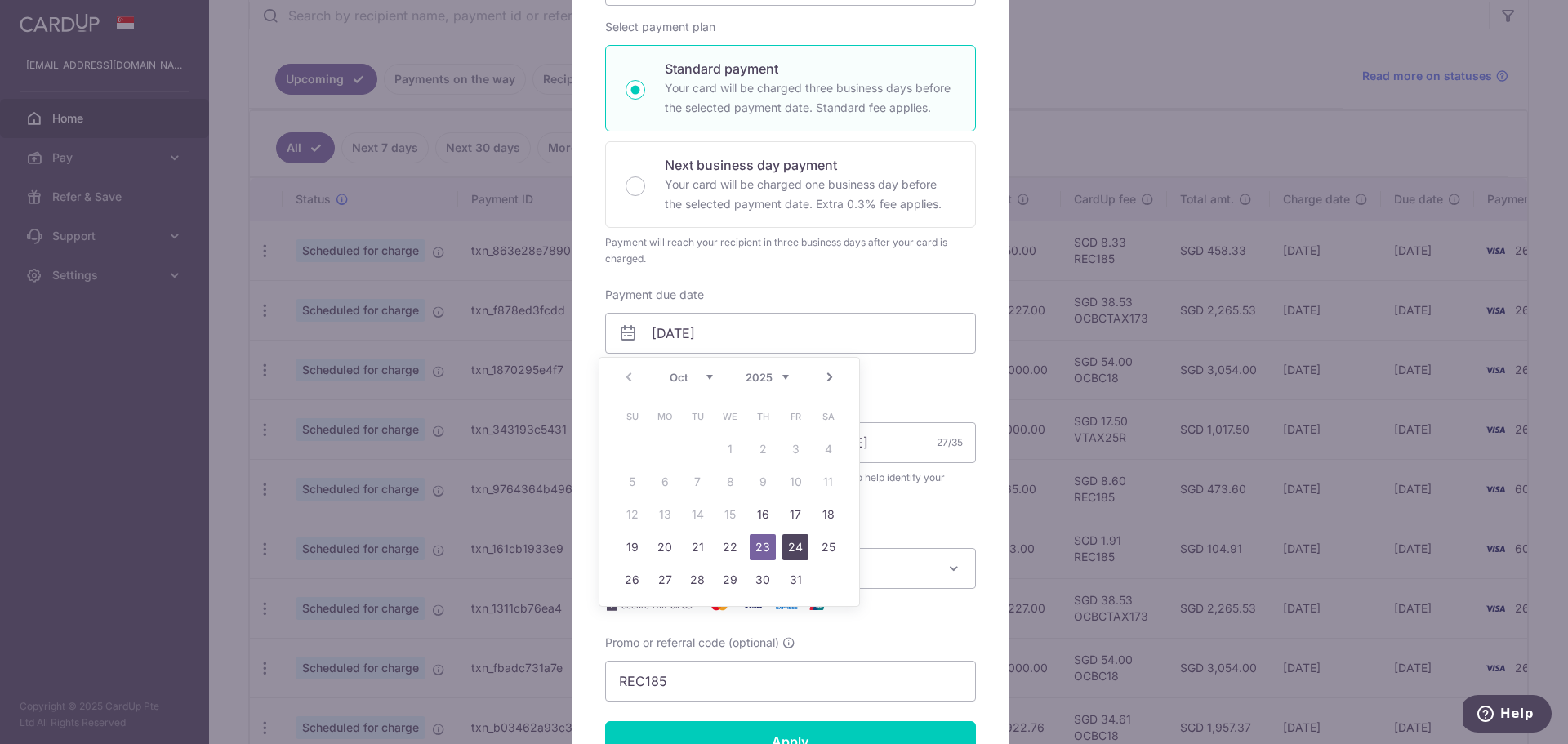
click at [790, 539] on link "24" at bounding box center [795, 547] width 26 height 26
type input "[DATE]"
click at [781, 340] on input "[DATE]" at bounding box center [790, 333] width 371 height 41
click at [790, 553] on link "24" at bounding box center [795, 547] width 26 height 26
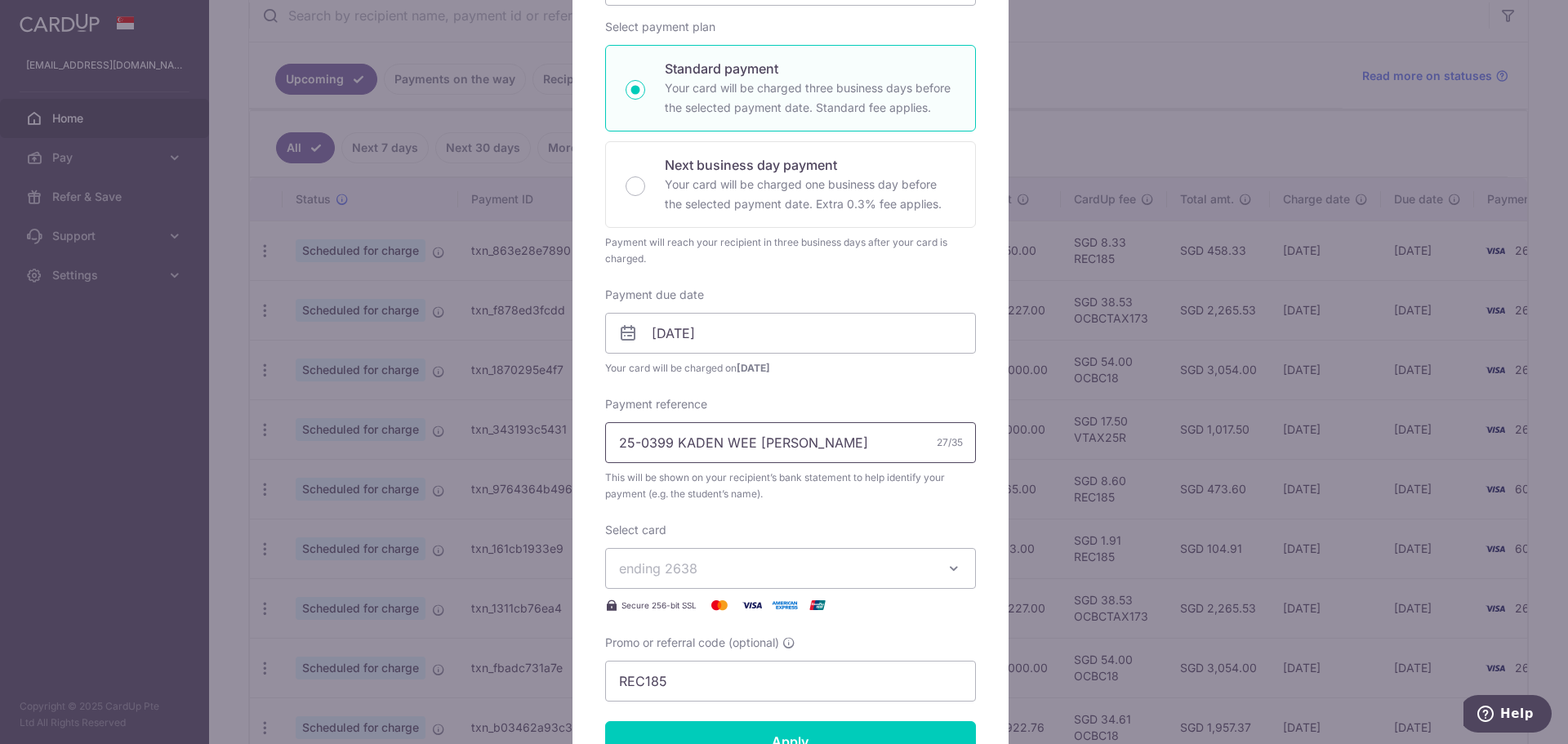
click at [673, 439] on input "25-0399 KADEN WEE [PERSON_NAME]" at bounding box center [790, 442] width 371 height 41
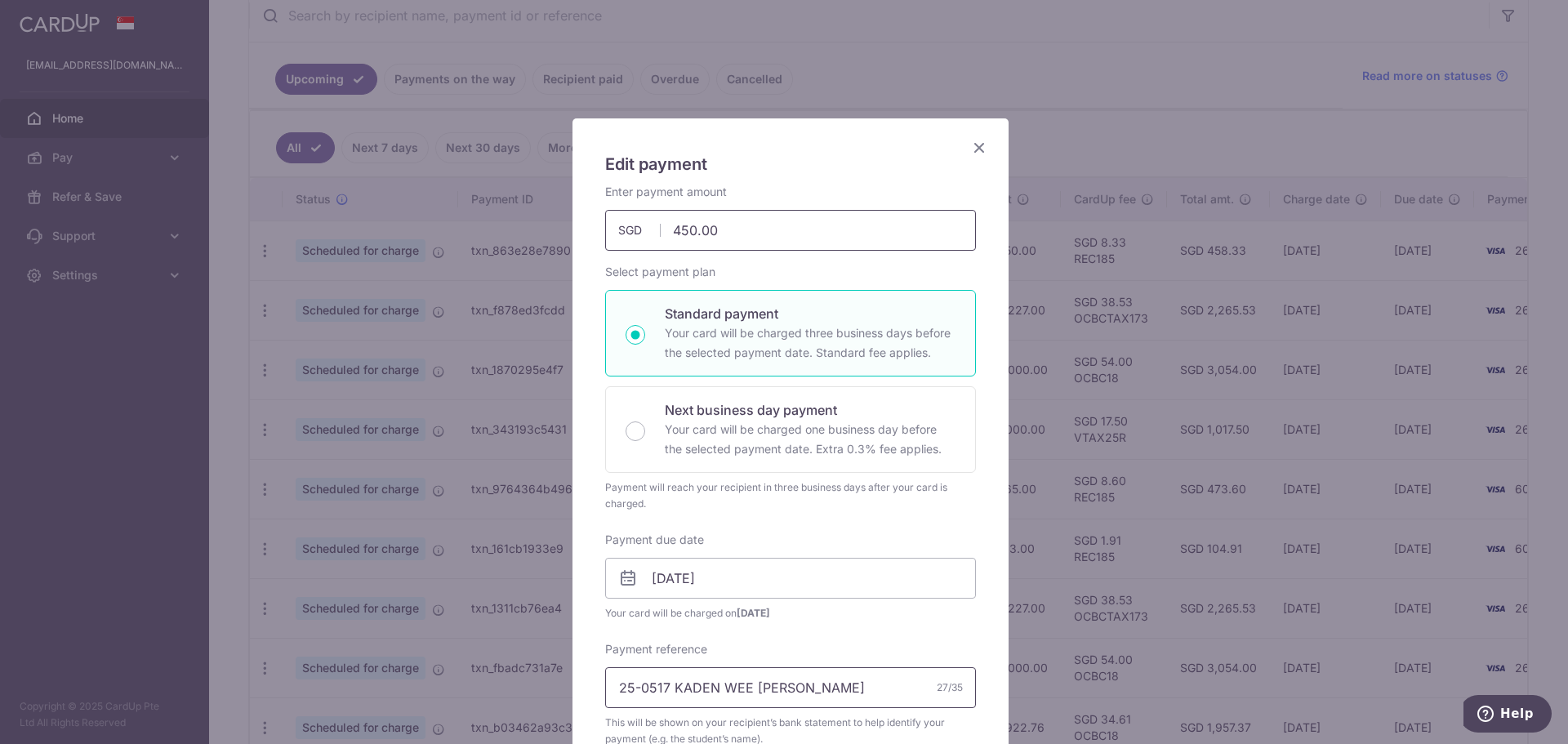
type input "25-0517 KADEN WEE [PERSON_NAME]"
drag, startPoint x: 644, startPoint y: 213, endPoint x: 483, endPoint y: 195, distance: 162.0
click at [483, 195] on div "Edit payment By clicking apply, you will make changes to all payments to [GEOGR…" at bounding box center [784, 372] width 1568 height 744
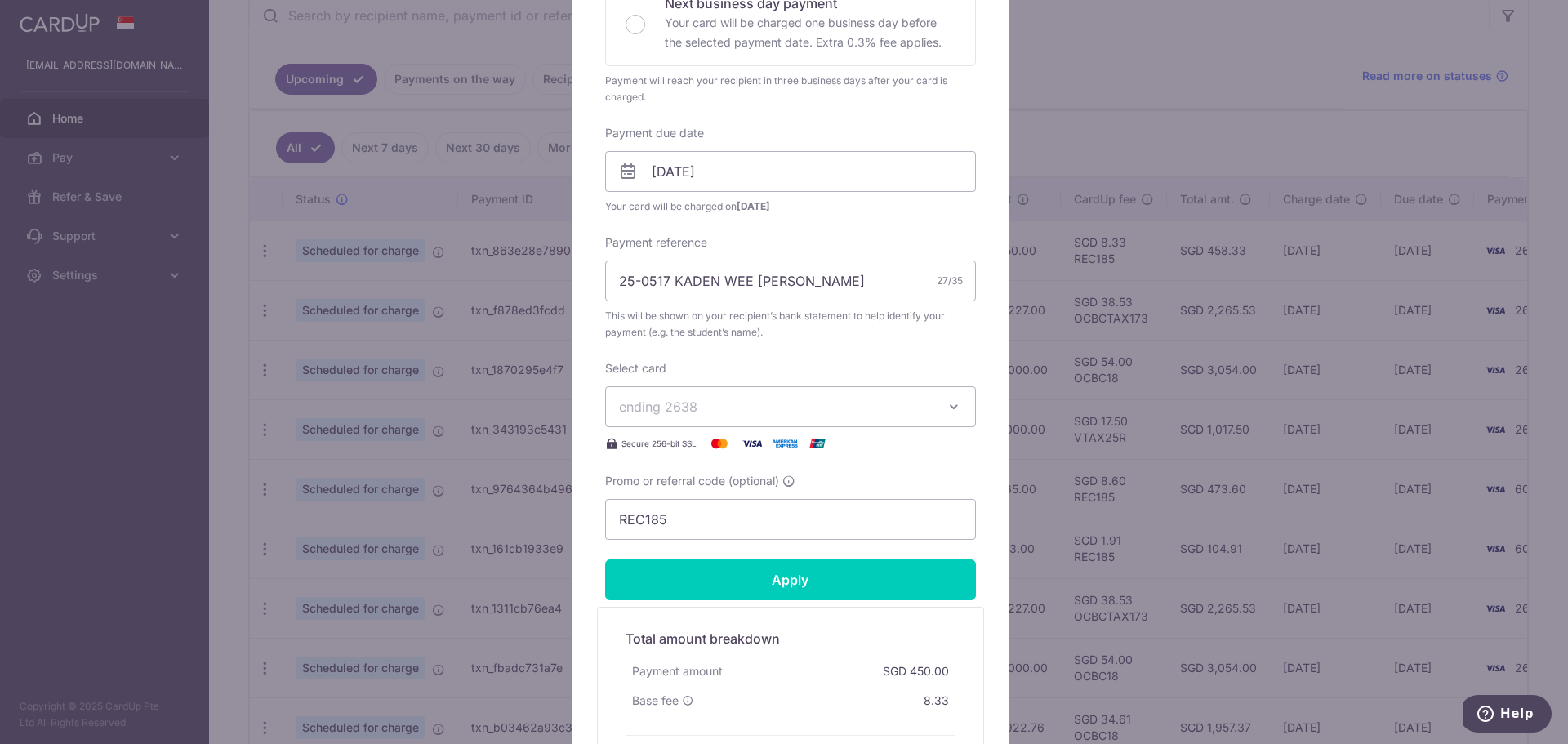
scroll to position [409, 0]
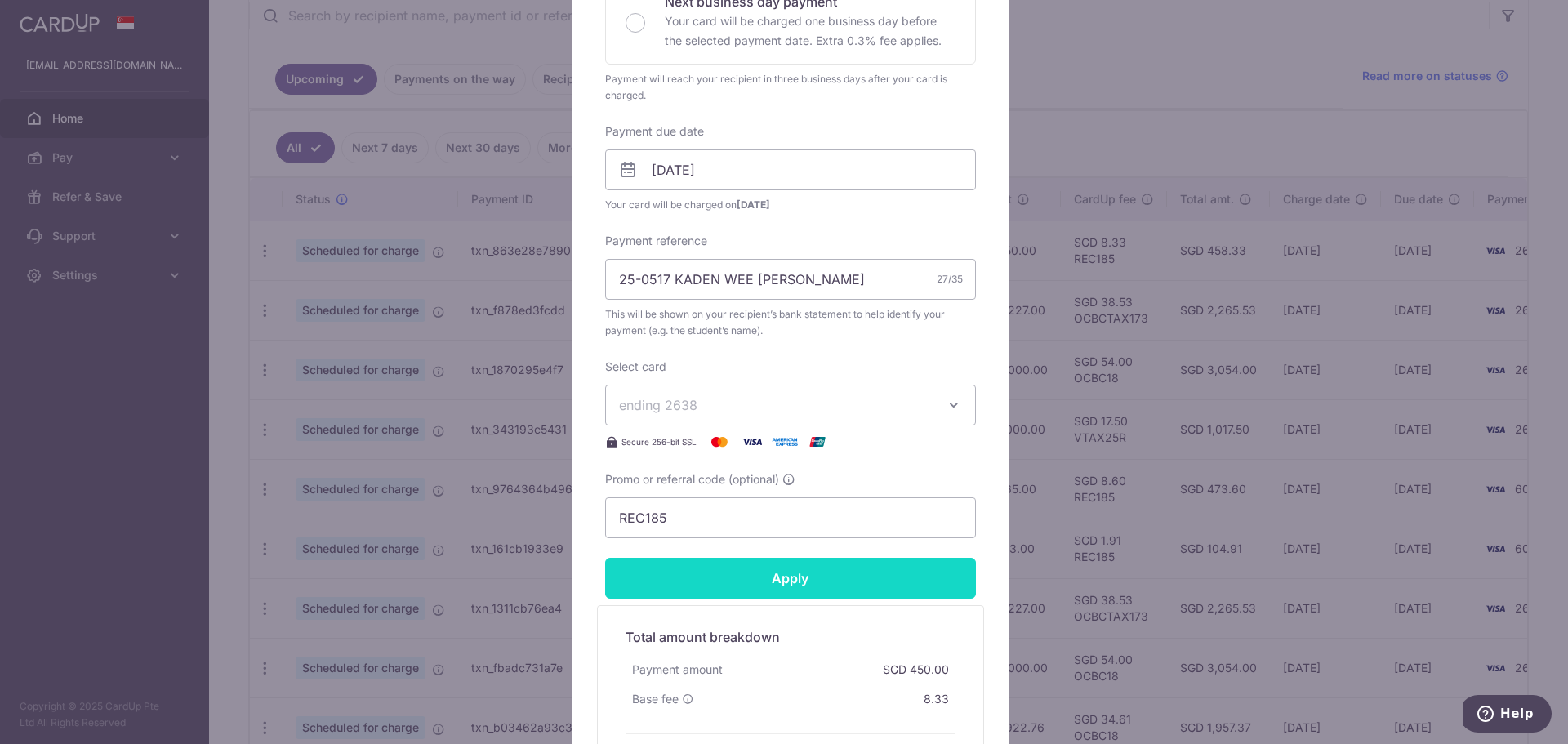
type input "480.00"
click at [750, 579] on input "Apply" at bounding box center [790, 577] width 371 height 41
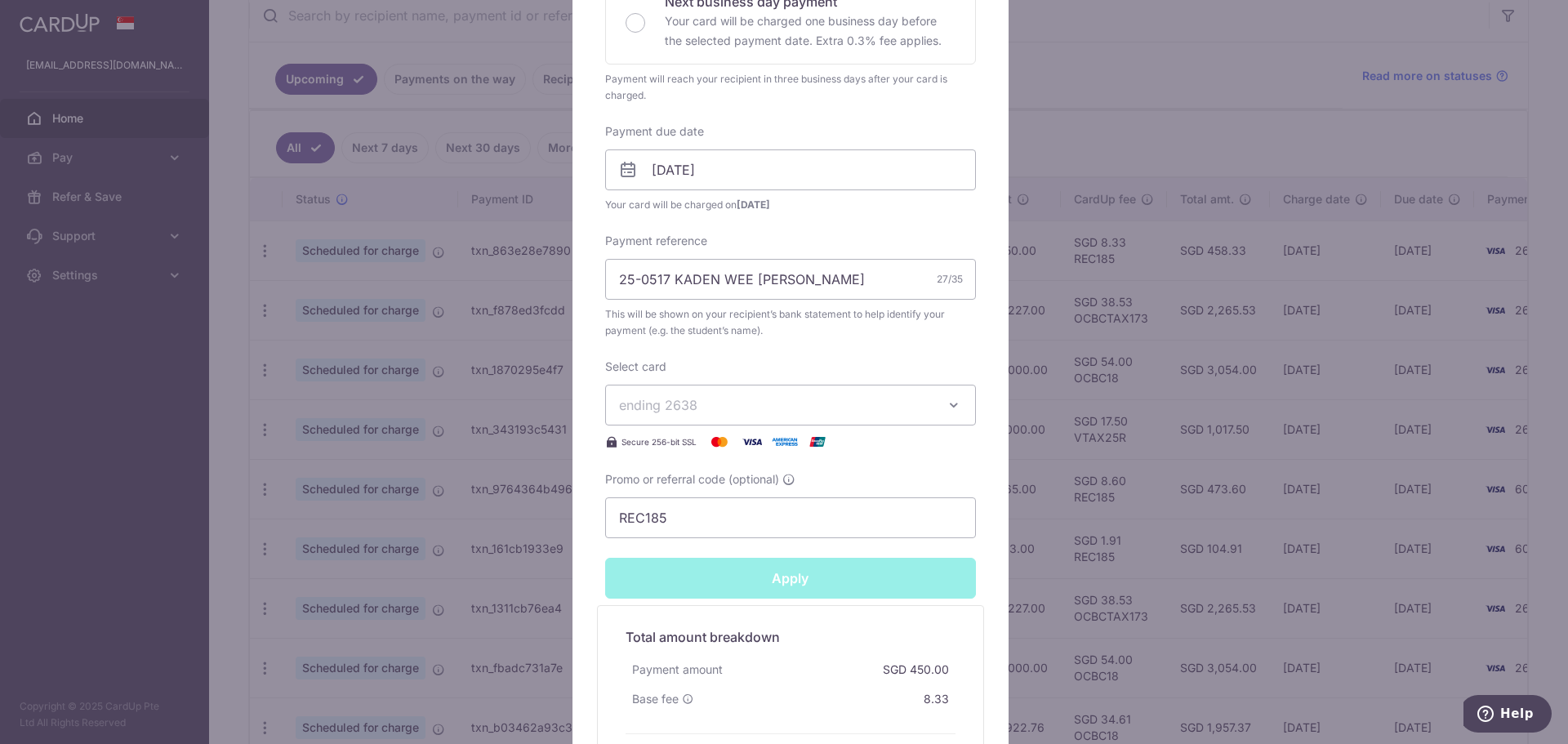
type input "Successfully Applied"
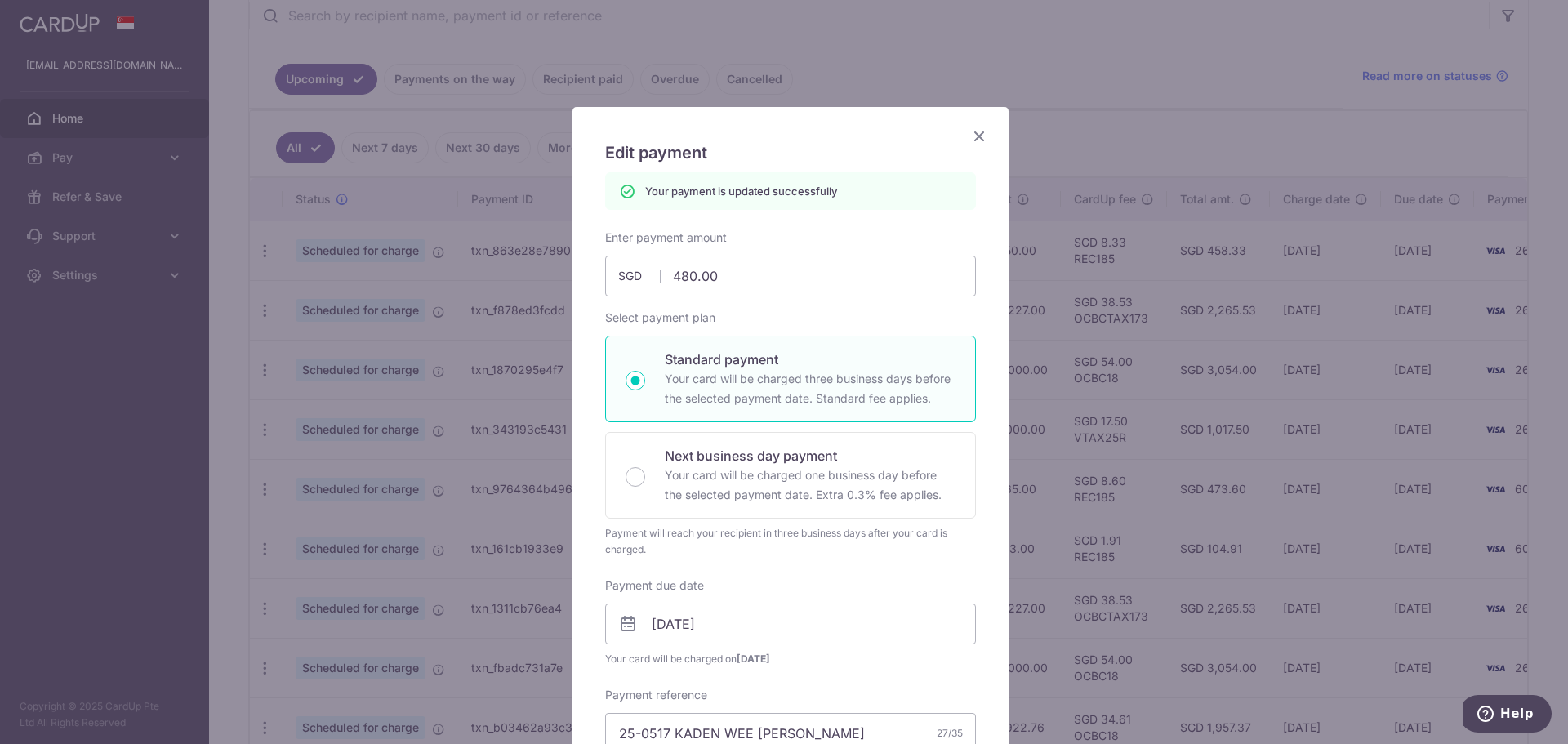
scroll to position [0, 0]
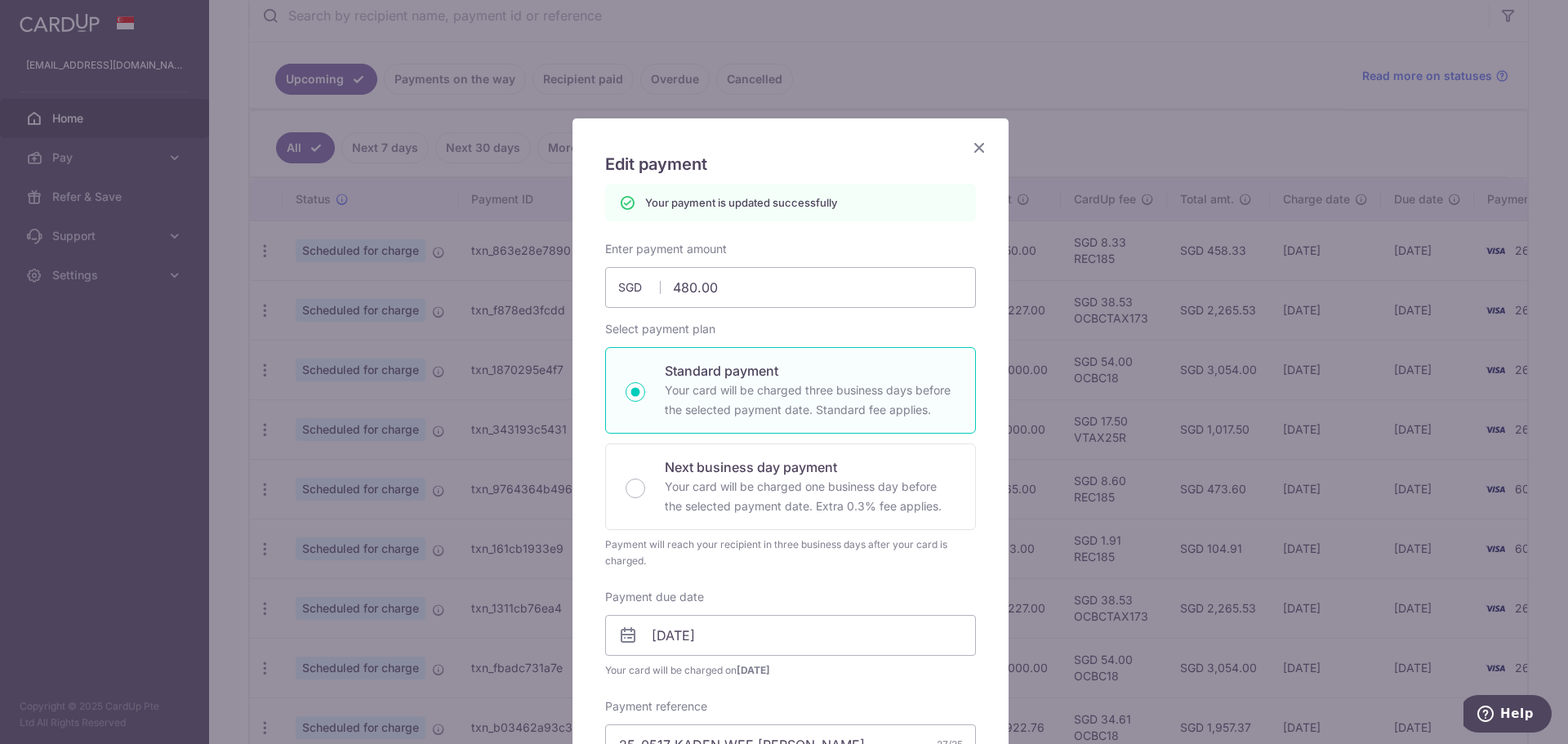
click at [977, 146] on icon "Close" at bounding box center [979, 148] width 20 height 21
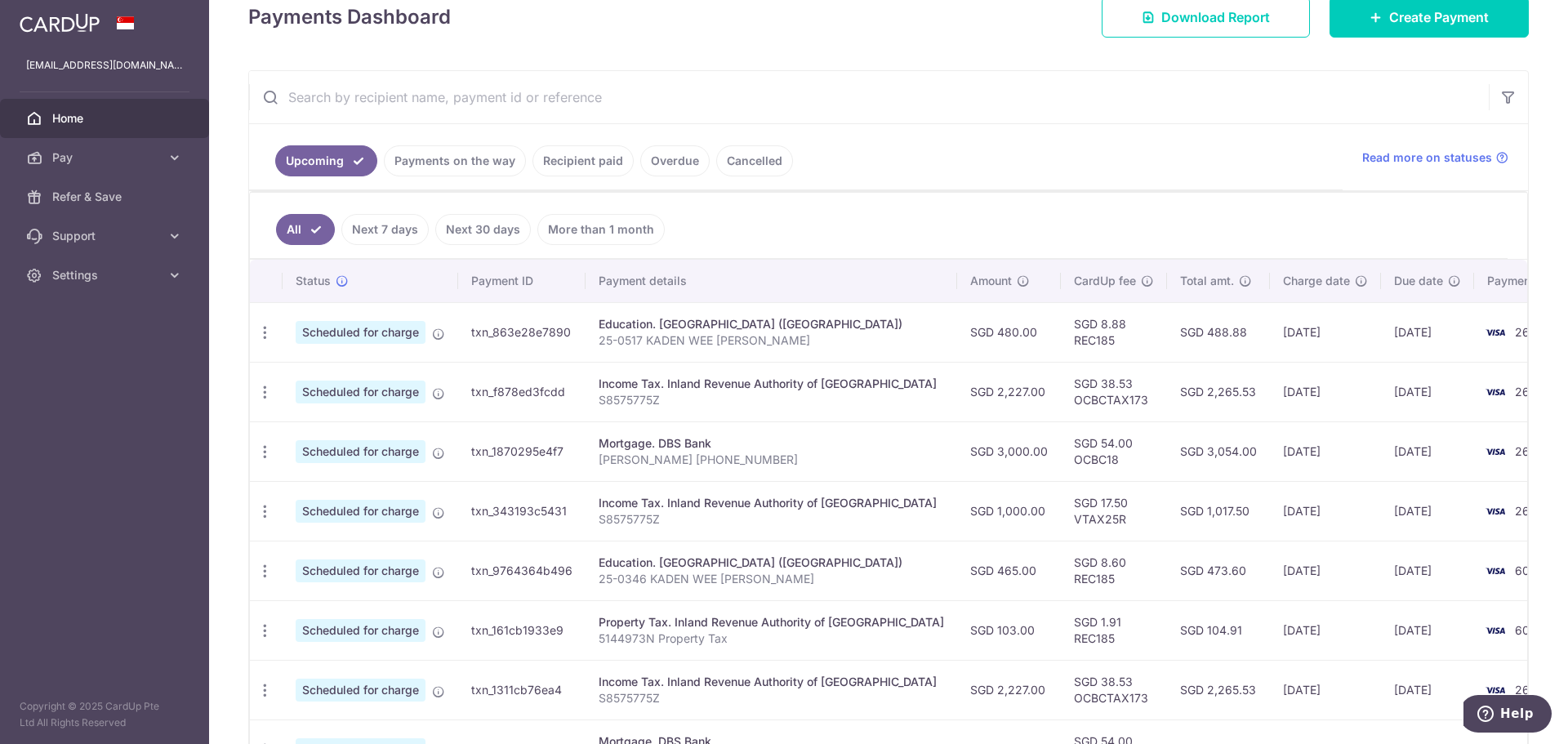
scroll to position [264, 0]
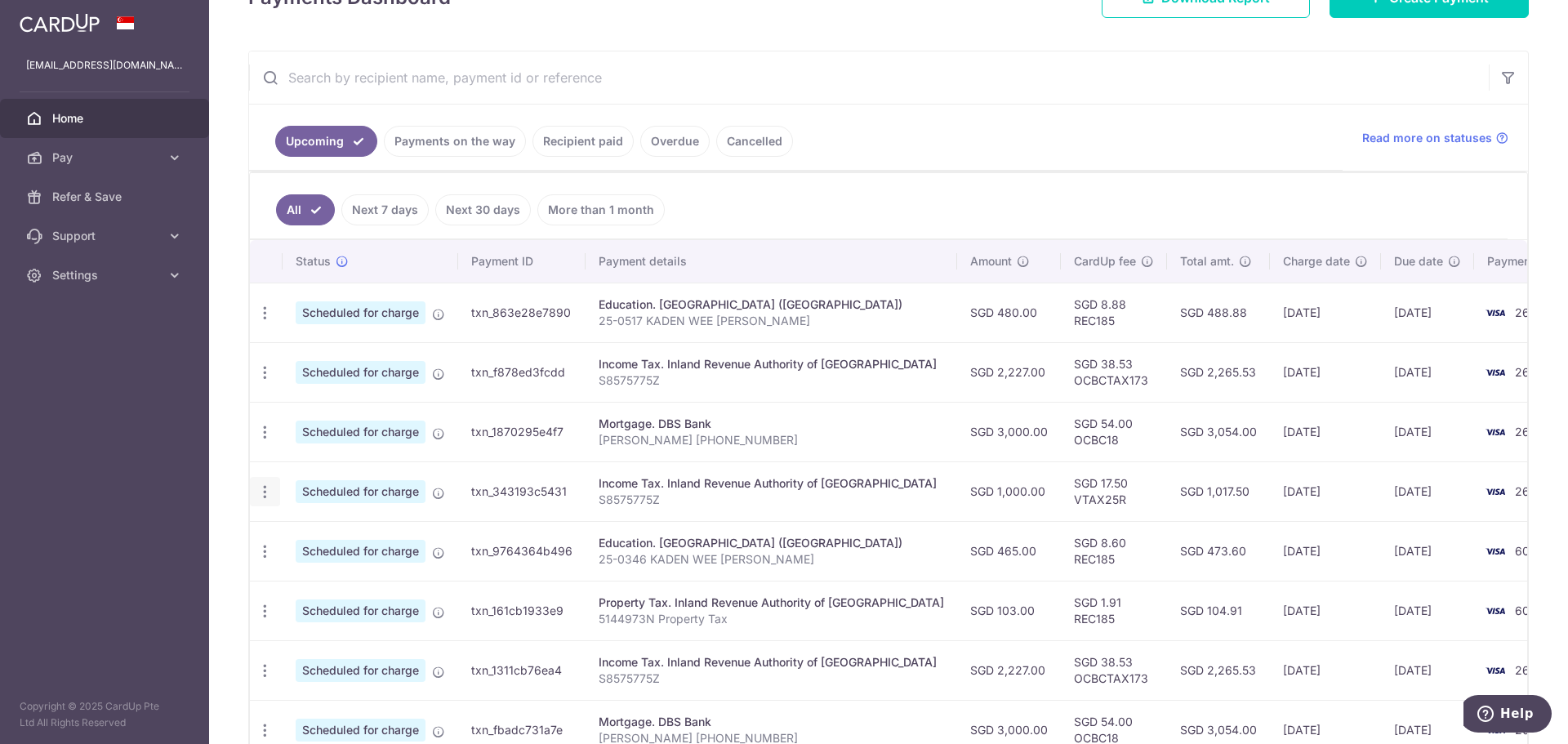
click at [257, 493] on icon "button" at bounding box center [265, 492] width 17 height 17
click at [343, 572] on span "Cancel payment" at bounding box center [352, 576] width 110 height 20
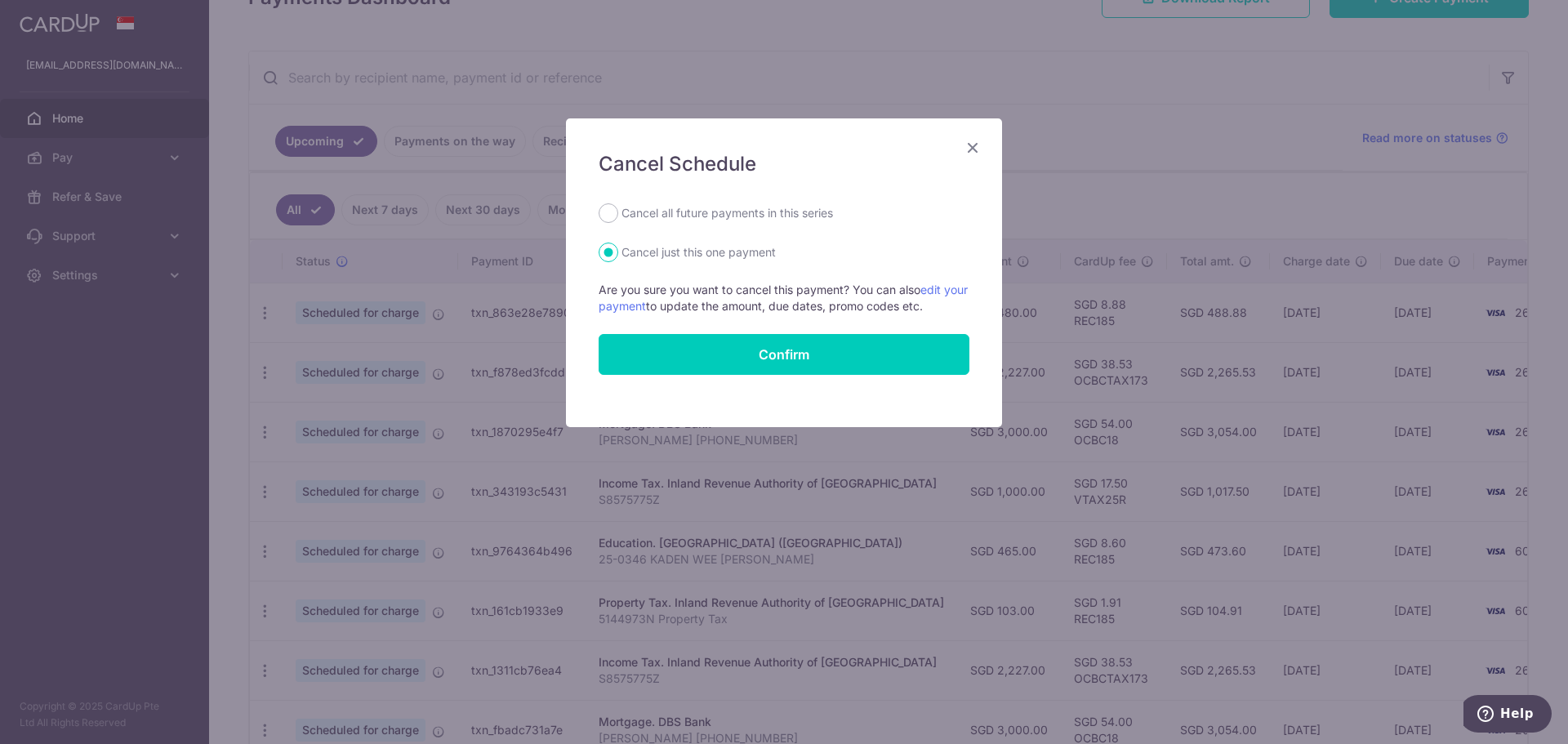
click at [676, 217] on label "Cancel all future payments in this series" at bounding box center [727, 213] width 212 height 20
click at [618, 217] on input "Cancel all future payments in this series" at bounding box center [609, 213] width 20 height 20
radio input "true"
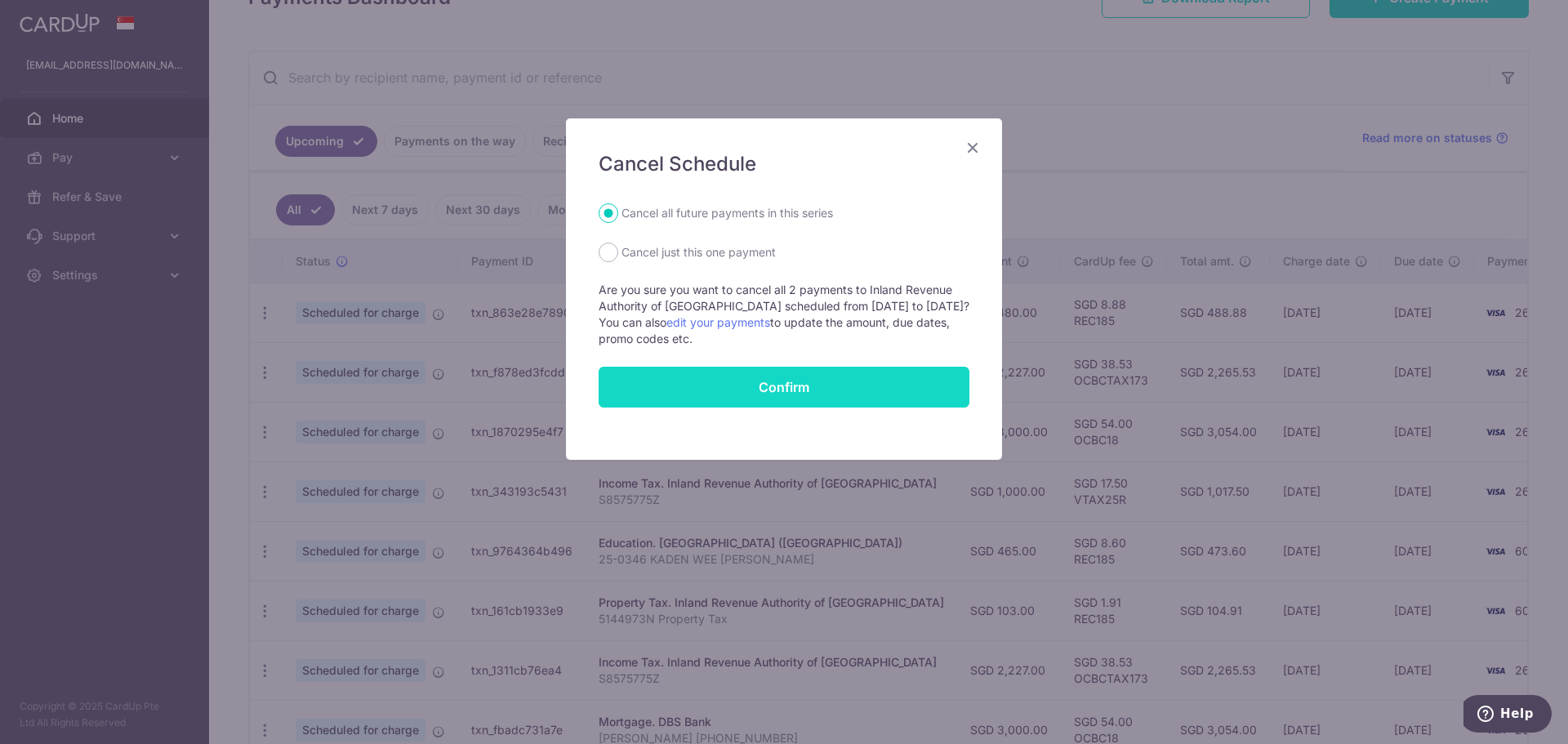
click at [693, 396] on button "Confirm" at bounding box center [784, 386] width 371 height 41
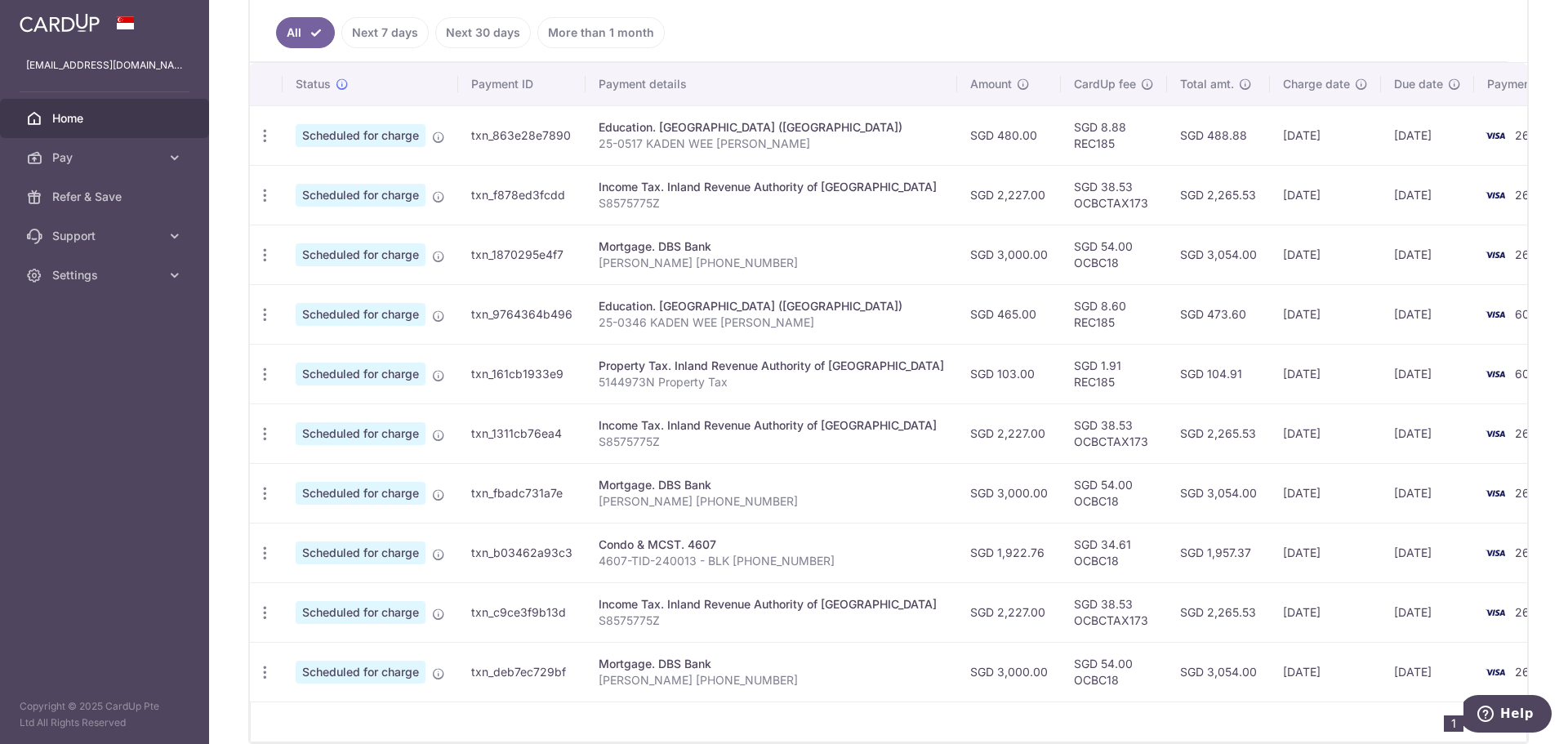
scroll to position [364, 0]
